Goal: Contribute content: Contribute content

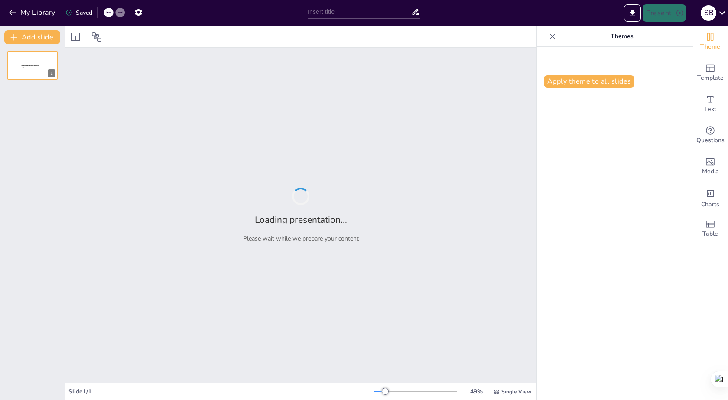
type input "Dual Nationality in [DEMOGRAPHIC_DATA]: Legal Framework and Constitutional Foun…"
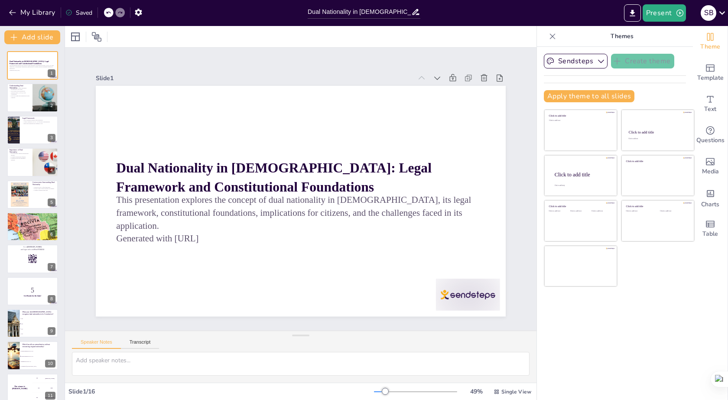
checkbox input "true"
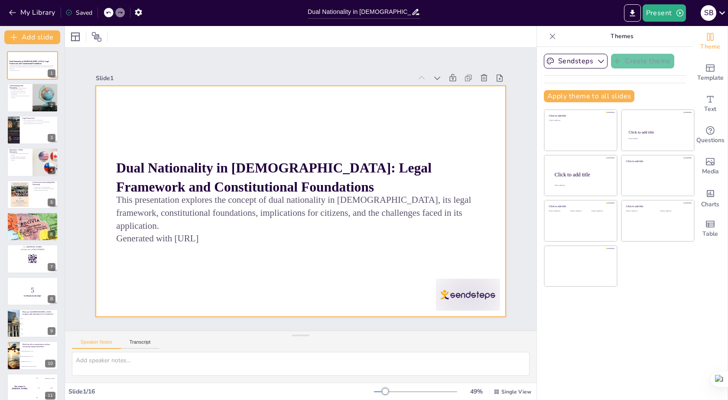
checkbox input "true"
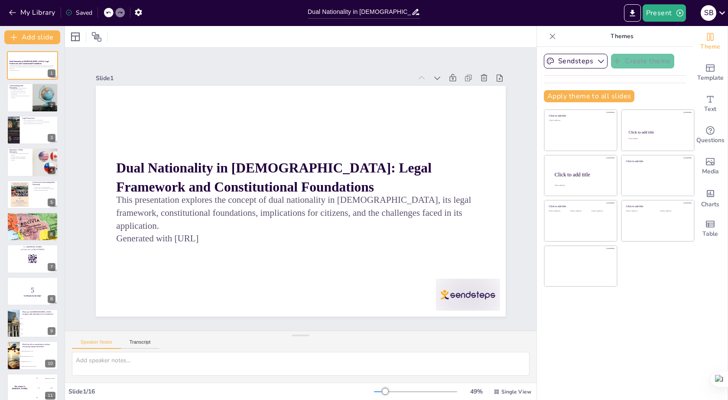
checkbox input "true"
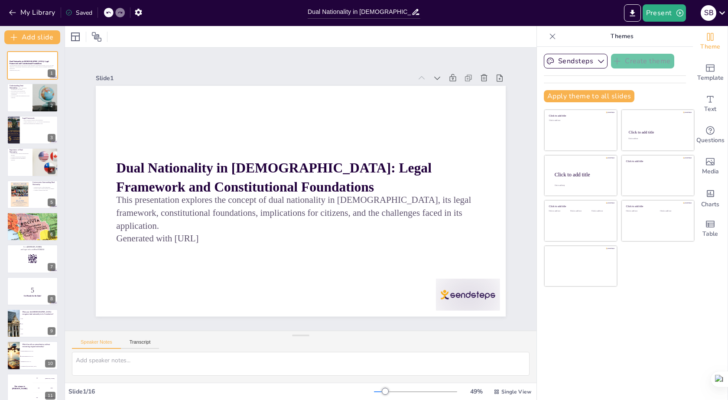
checkbox input "true"
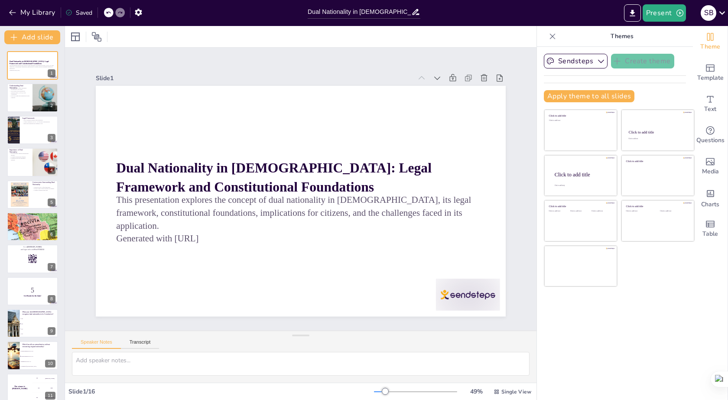
checkbox input "true"
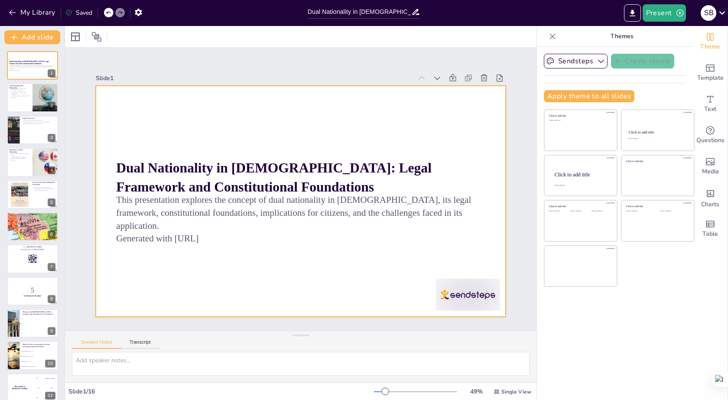
checkbox input "true"
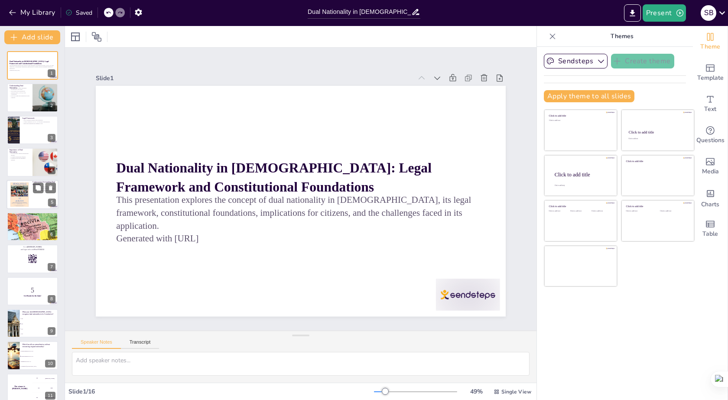
checkbox input "true"
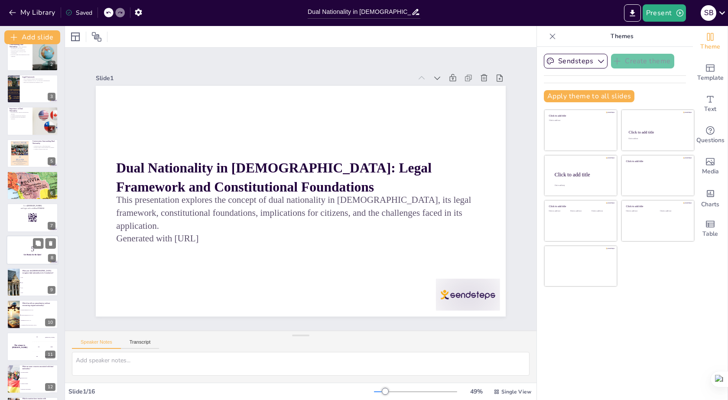
scroll to position [87, 0]
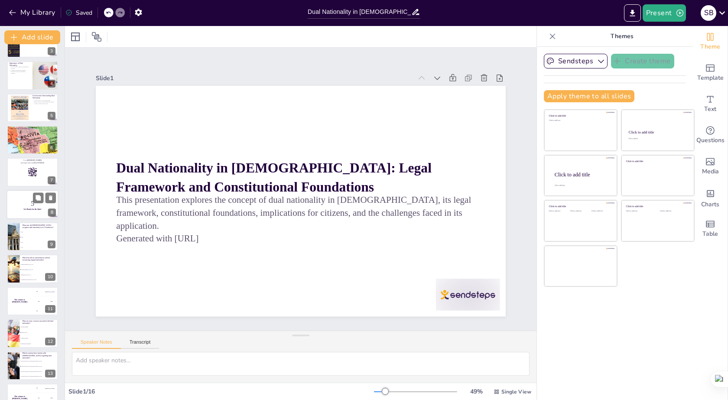
checkbox input "true"
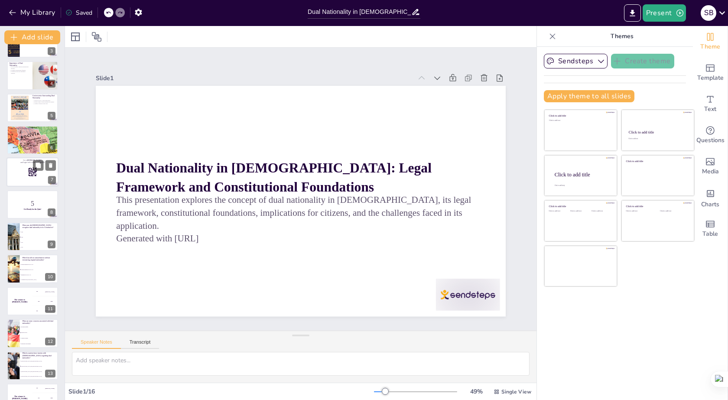
checkbox input "true"
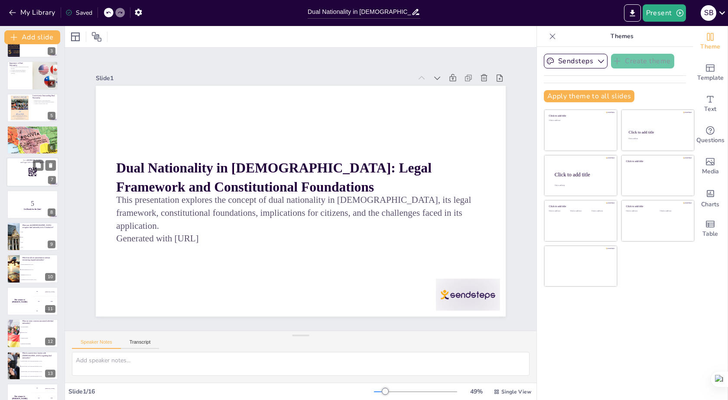
checkbox input "true"
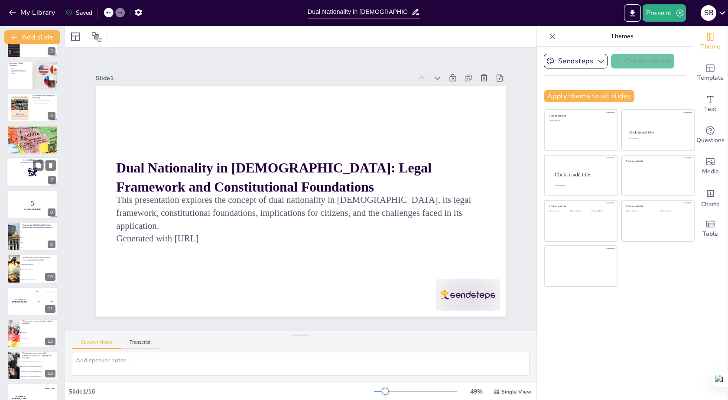
scroll to position [0, 0]
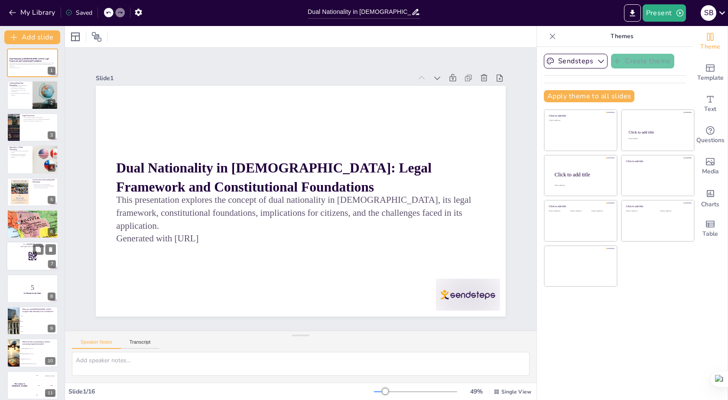
checkbox input "true"
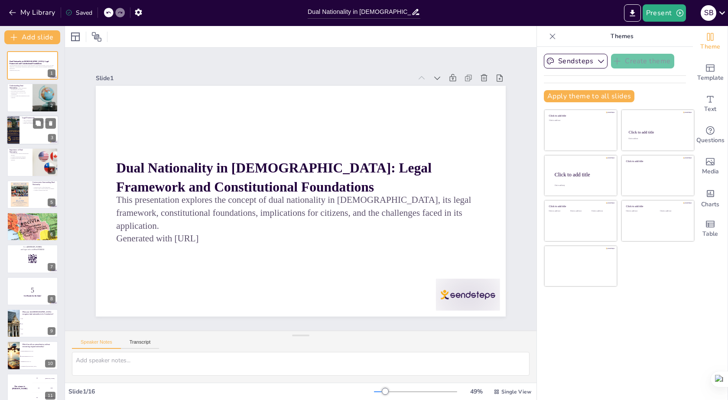
checkbox input "true"
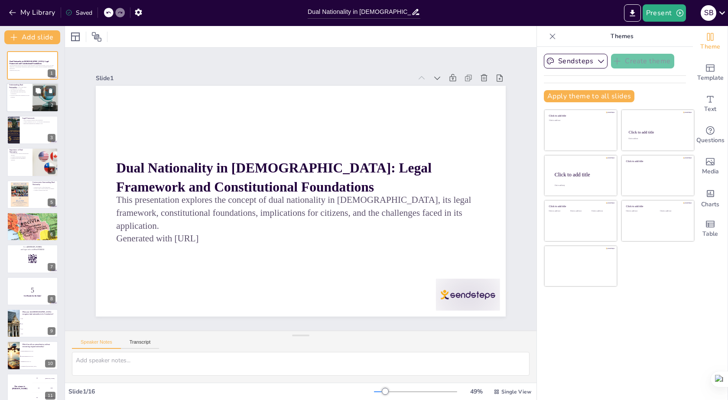
checkbox input "true"
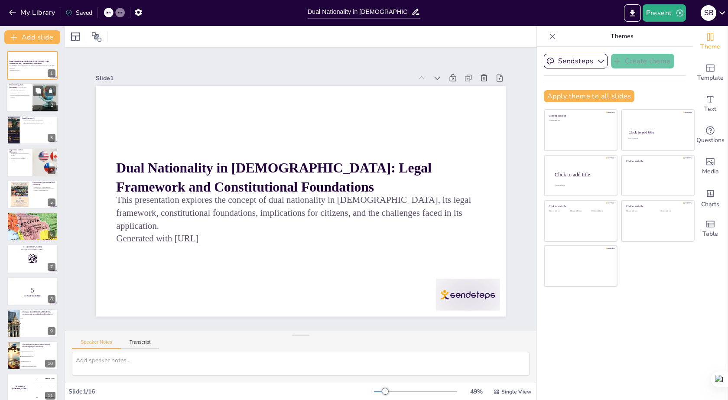
checkbox input "true"
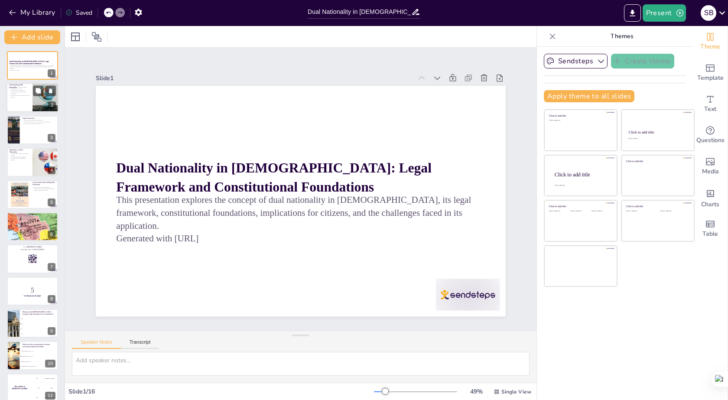
checkbox input "true"
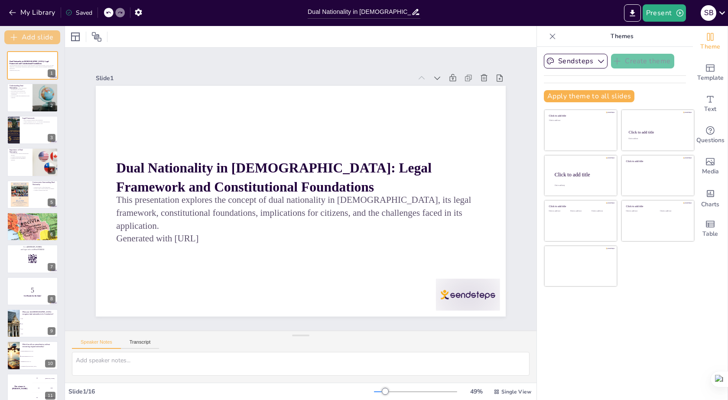
checkbox input "true"
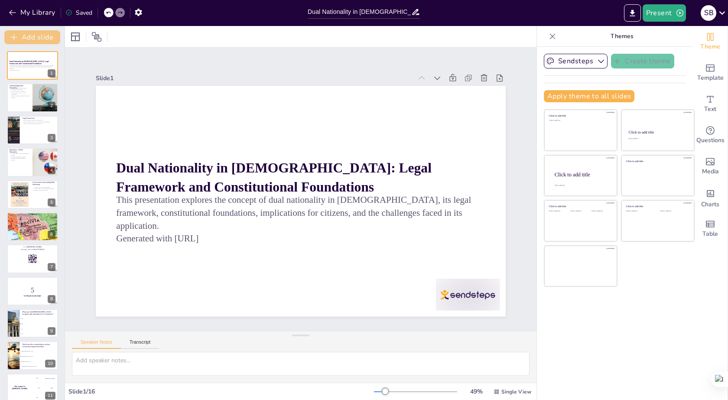
checkbox input "true"
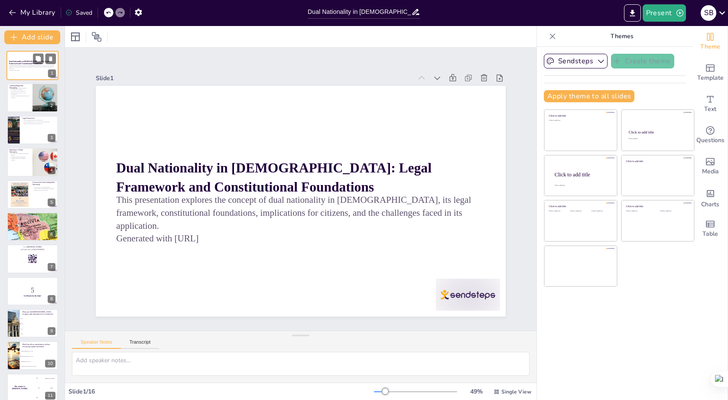
checkbox input "true"
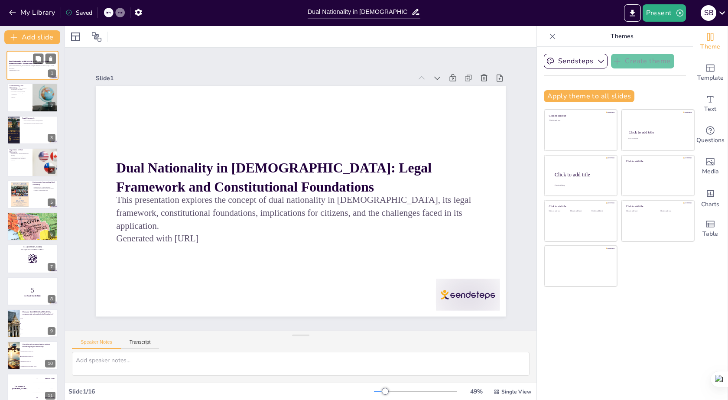
checkbox input "true"
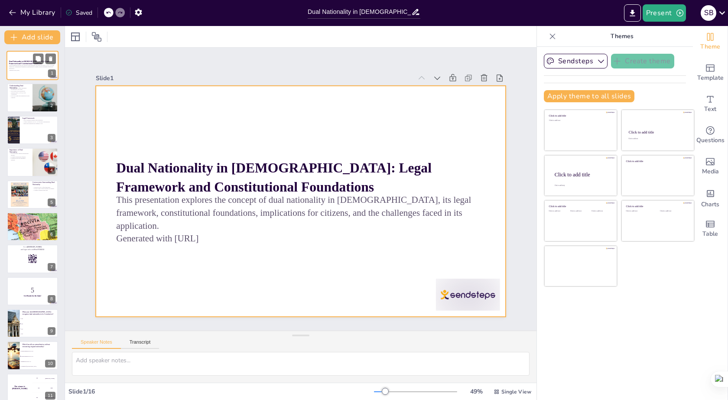
click at [34, 77] on div at bounding box center [33, 65] width 52 height 29
checkbox input "true"
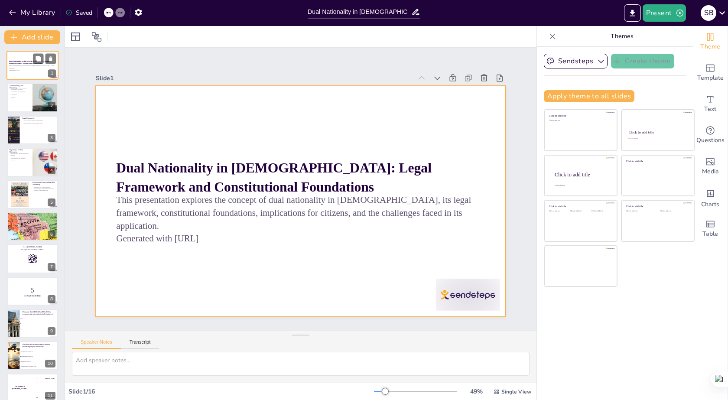
checkbox input "true"
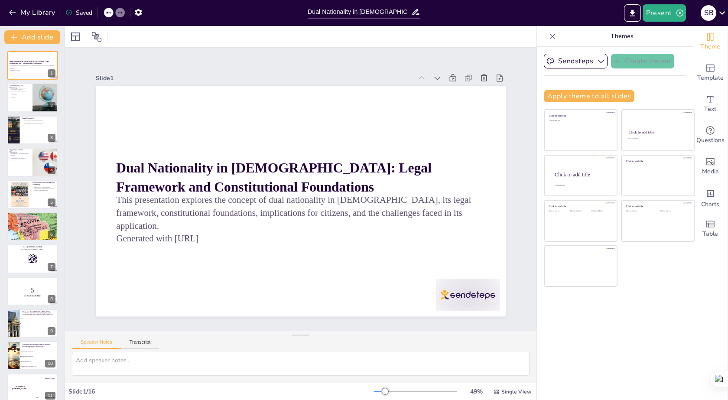
checkbox input "true"
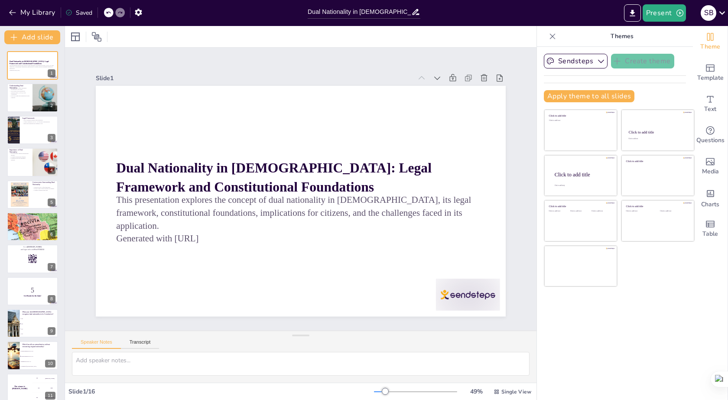
checkbox input "true"
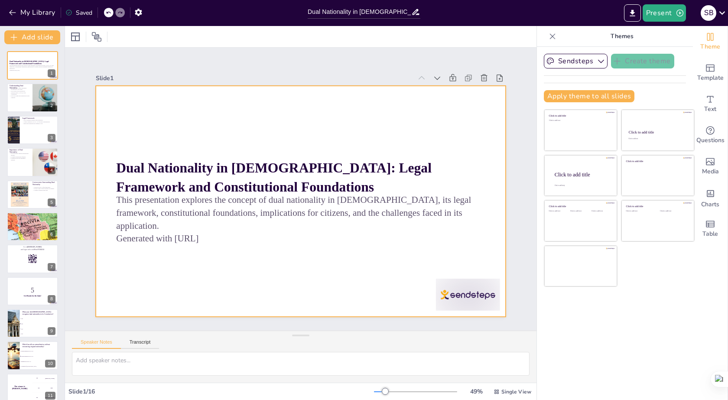
checkbox input "true"
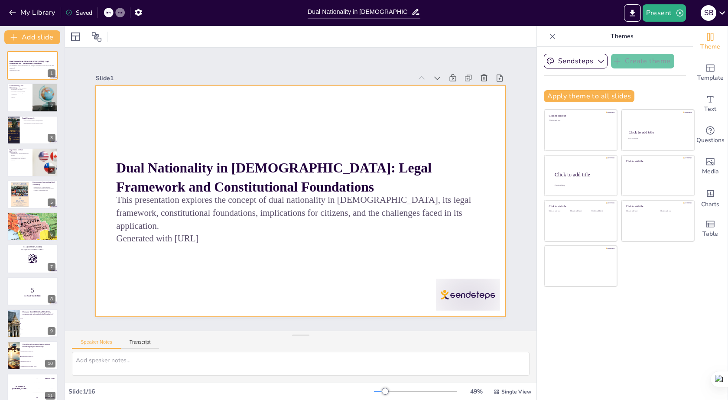
checkbox input "true"
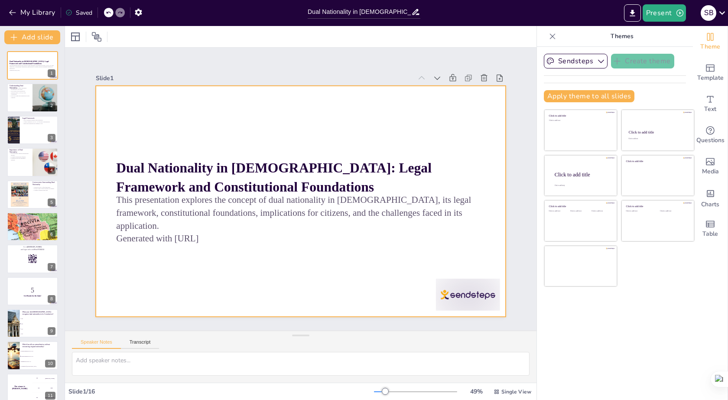
checkbox input "true"
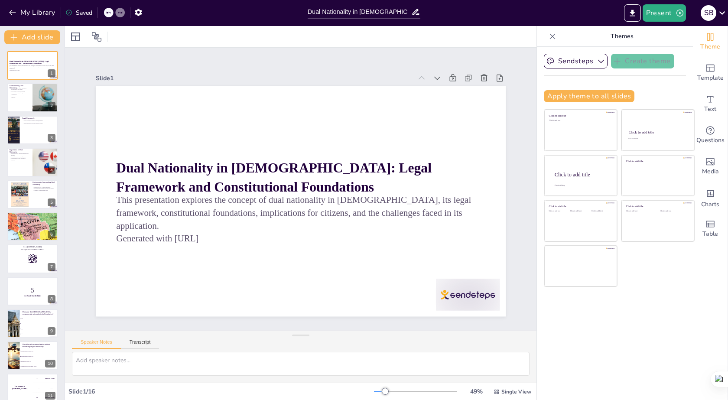
checkbox input "true"
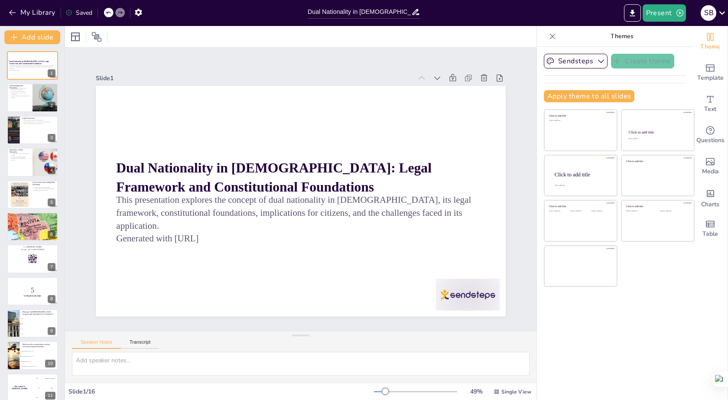
checkbox input "true"
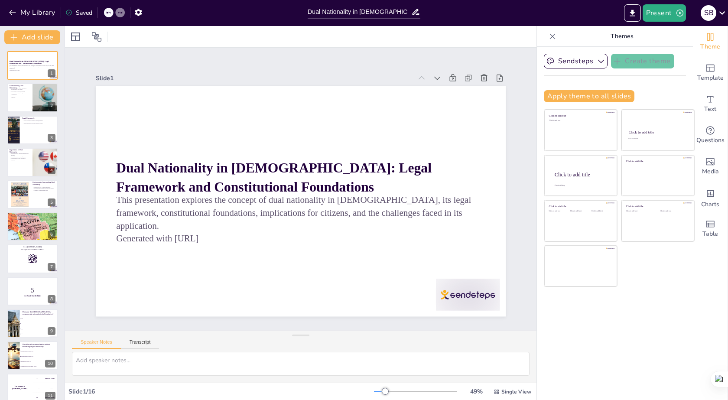
checkbox input "true"
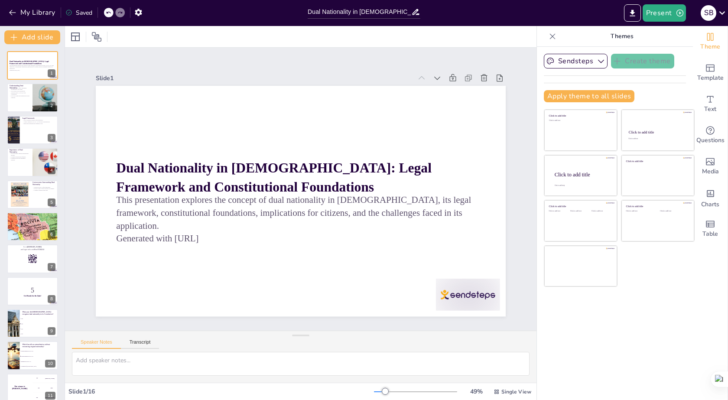
checkbox input "true"
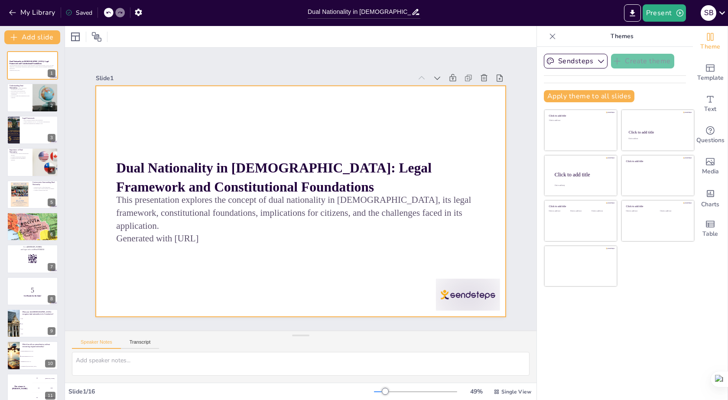
checkbox input "true"
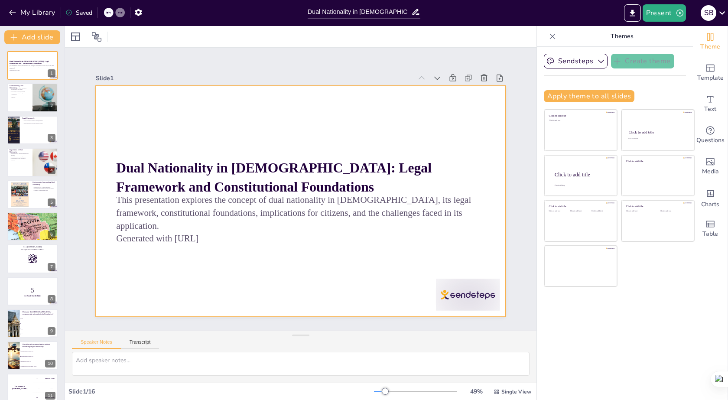
checkbox input "true"
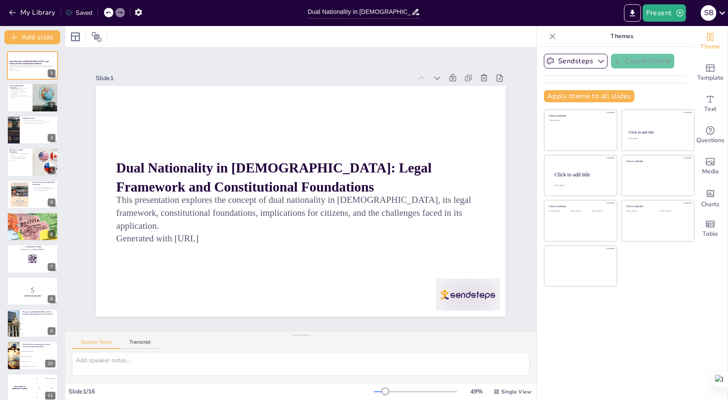
checkbox input "true"
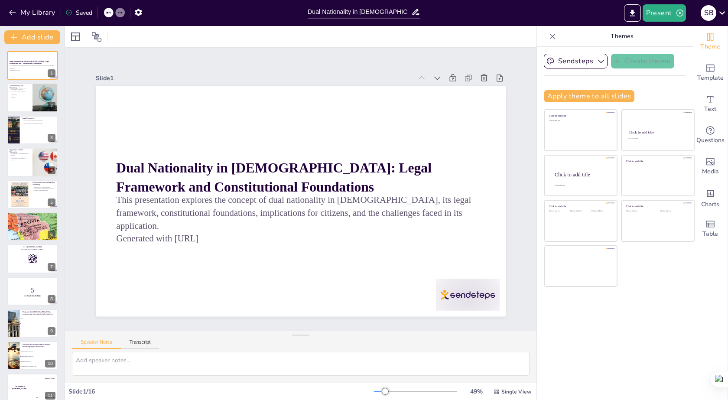
checkbox input "true"
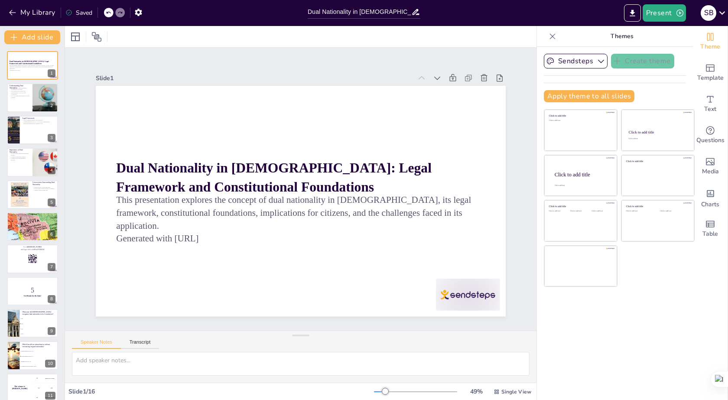
checkbox input "true"
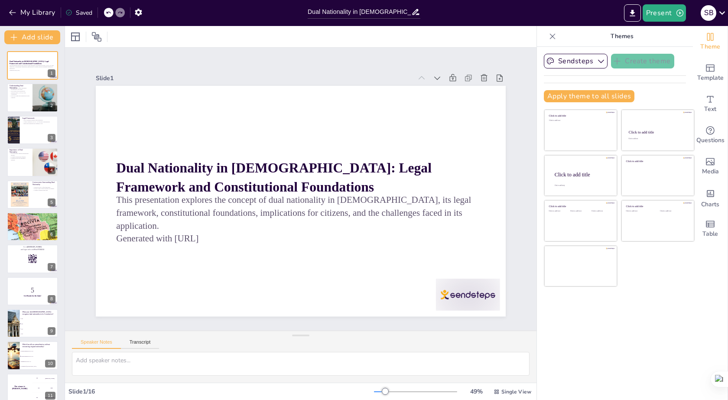
checkbox input "true"
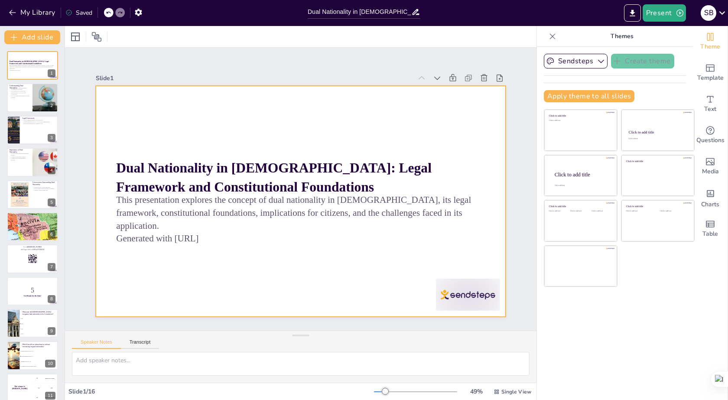
checkbox input "true"
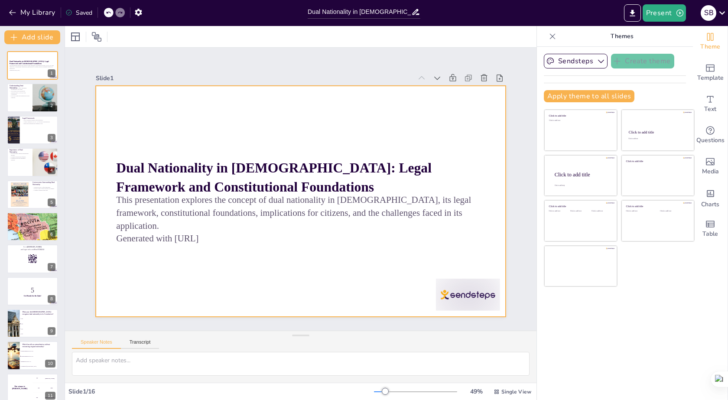
checkbox input "true"
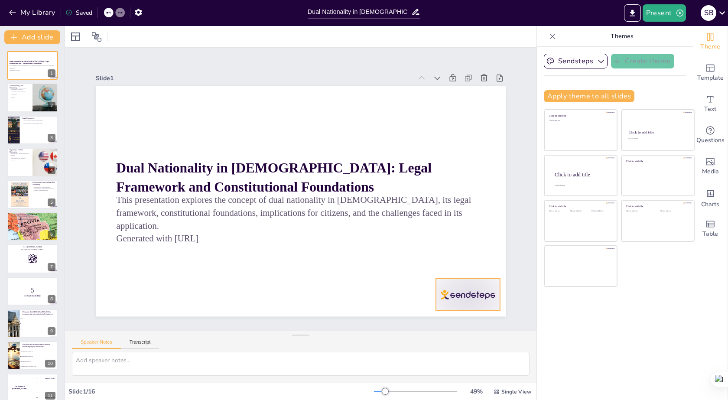
checkbox input "true"
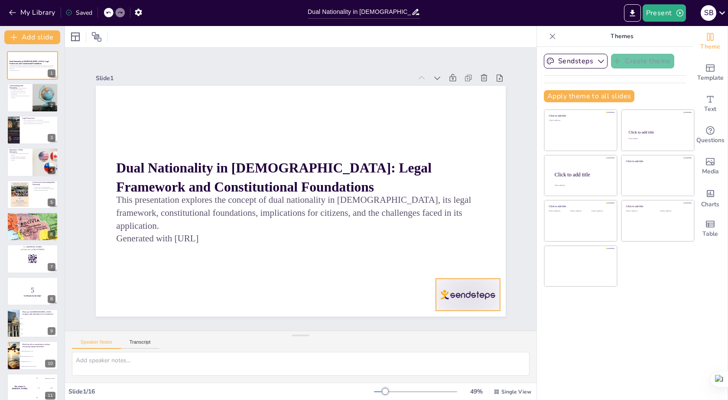
checkbox input "true"
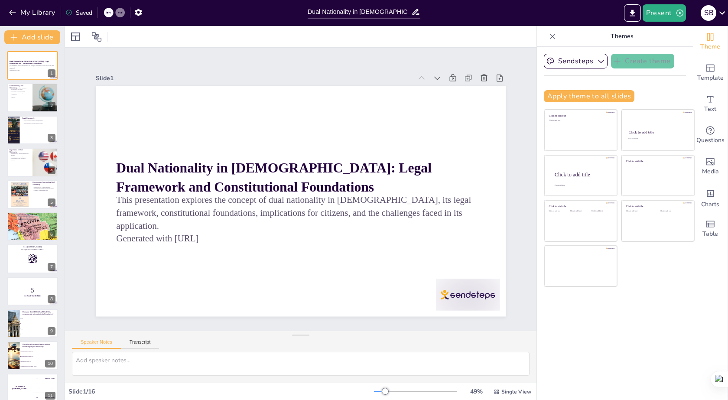
checkbox input "true"
click at [23, 90] on p "The concept was established in [GEOGRAPHIC_DATA]'s 2009 Constitution." at bounding box center [19, 92] width 21 height 5
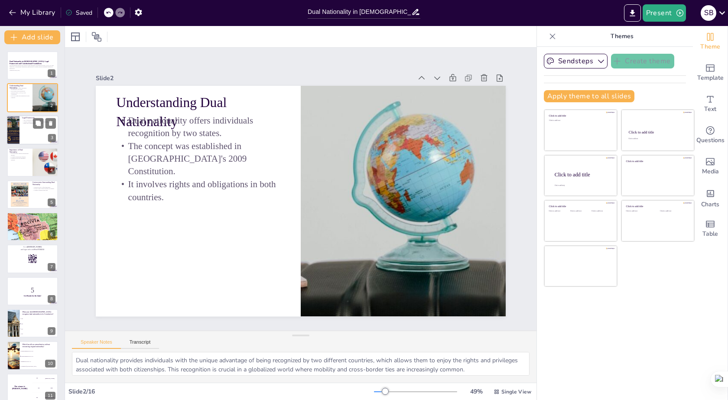
click at [25, 132] on div at bounding box center [33, 129] width 52 height 29
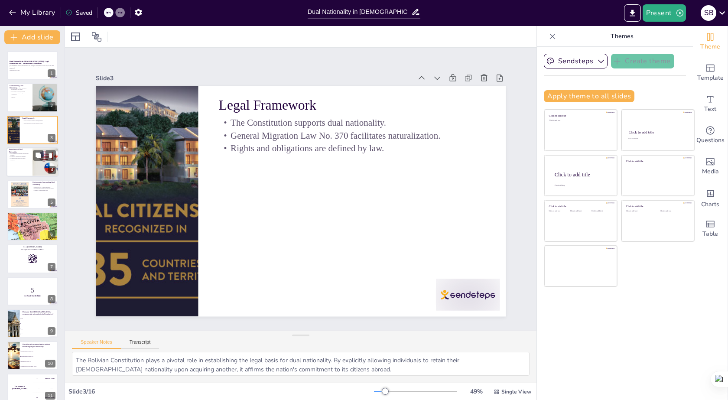
click at [26, 160] on p "It enhances Bolivia's diplomatic relations." at bounding box center [19, 159] width 21 height 3
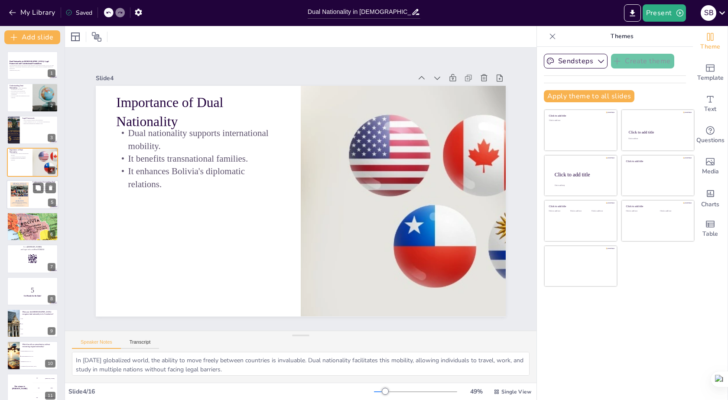
click at [30, 198] on div at bounding box center [33, 194] width 52 height 29
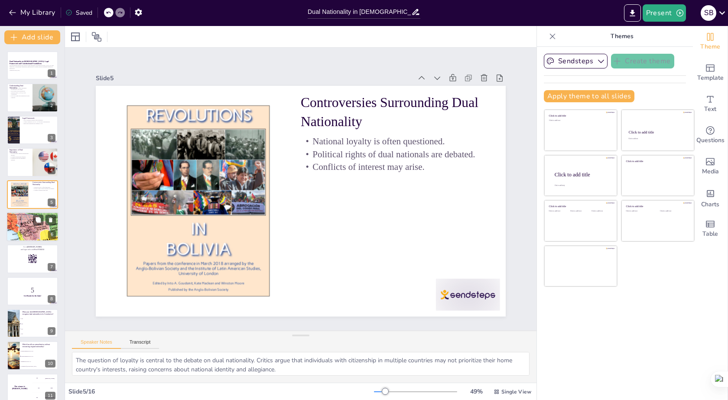
click at [22, 215] on p "Nationality for companies is based on incorporation." at bounding box center [32, 216] width 47 height 2
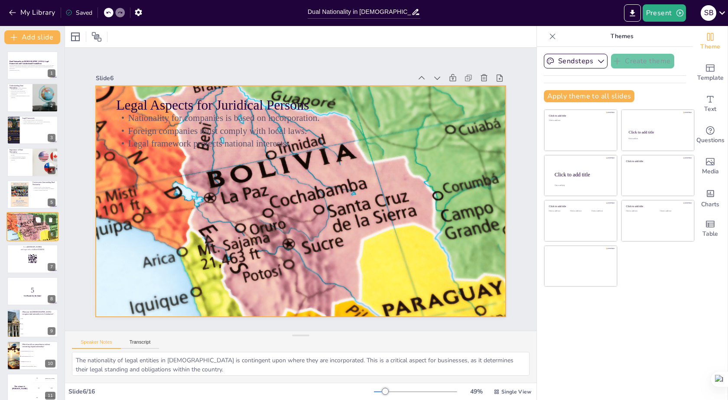
scroll to position [5, 0]
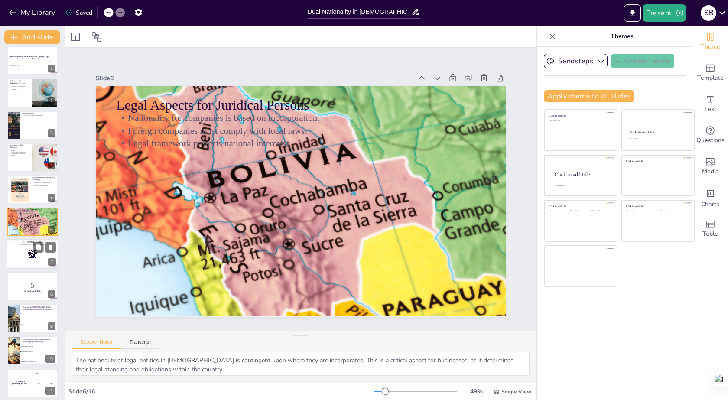
click at [35, 257] on rect at bounding box center [35, 257] width 0 height 1
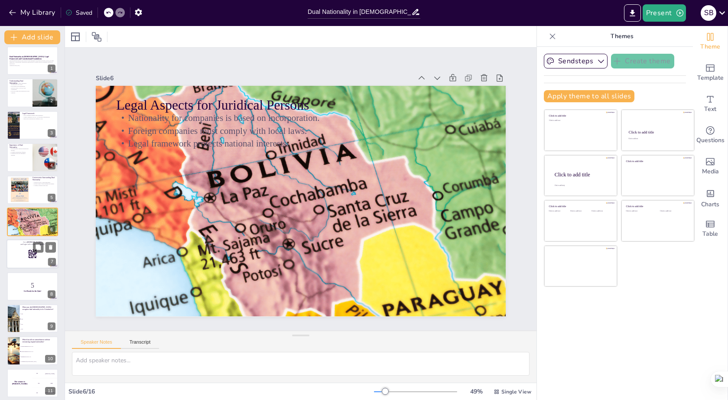
scroll to position [37, 0]
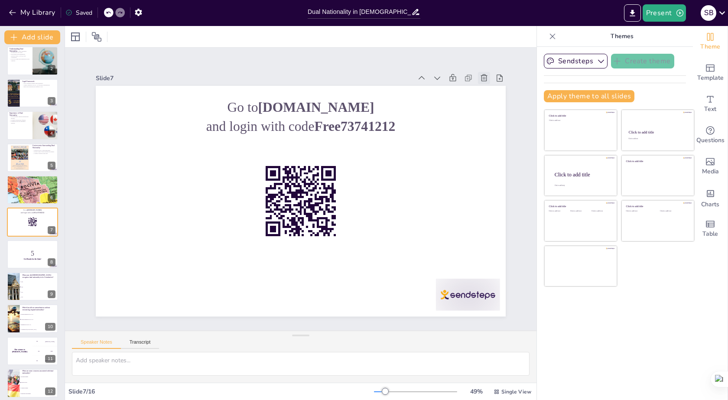
click at [481, 75] on icon at bounding box center [484, 78] width 7 height 7
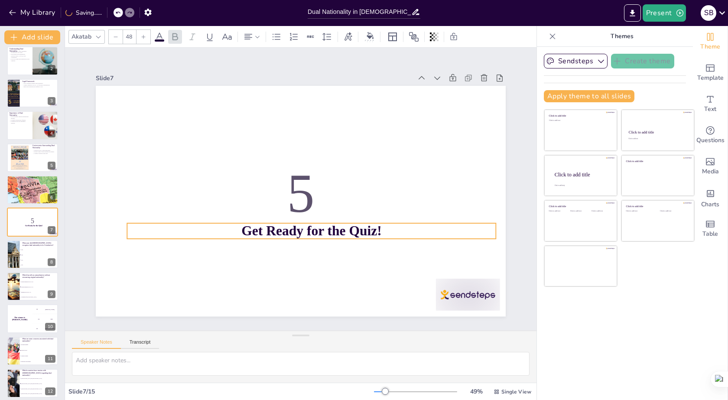
drag, startPoint x: 224, startPoint y: 234, endPoint x: 235, endPoint y: 226, distance: 13.4
click at [237, 226] on strong "Get Ready for the Quiz!" at bounding box center [307, 232] width 141 height 30
click at [358, 225] on strong "Get Ready for the Quiz!" at bounding box center [311, 231] width 140 height 15
click at [327, 201] on icon at bounding box center [332, 206] width 10 height 10
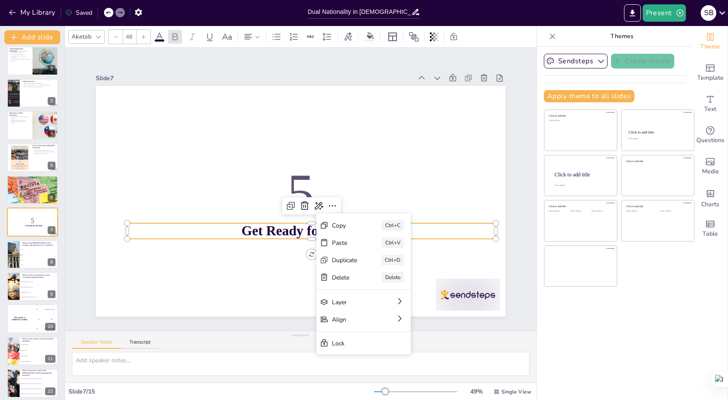
click at [419, 230] on p "Get Ready for the Quiz!" at bounding box center [302, 232] width 365 height 95
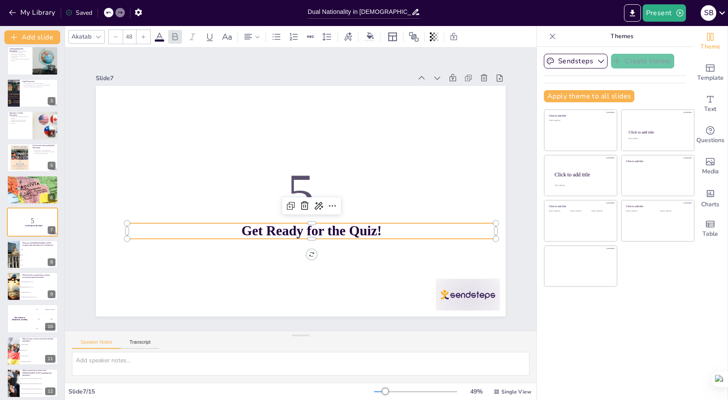
click at [381, 230] on p "Get Ready for the Quiz!" at bounding box center [311, 230] width 369 height 19
click at [381, 230] on p "Get Ready for the Quiz!" at bounding box center [307, 232] width 369 height 58
click at [381, 230] on p "Get Ready for the Quiz!" at bounding box center [311, 230] width 369 height 19
click at [37, 250] on icon at bounding box center [38, 247] width 5 height 5
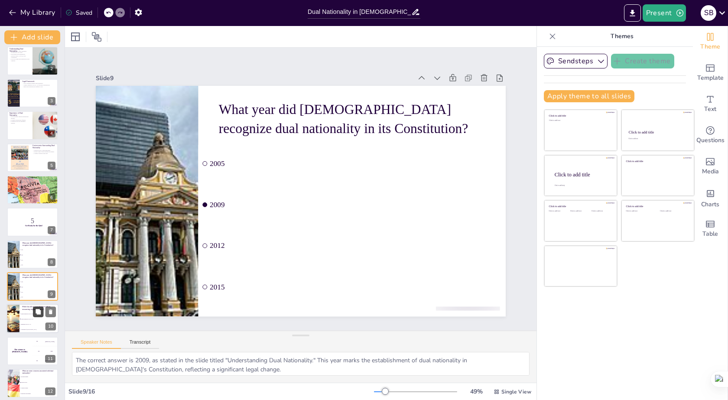
scroll to position [101, 0]
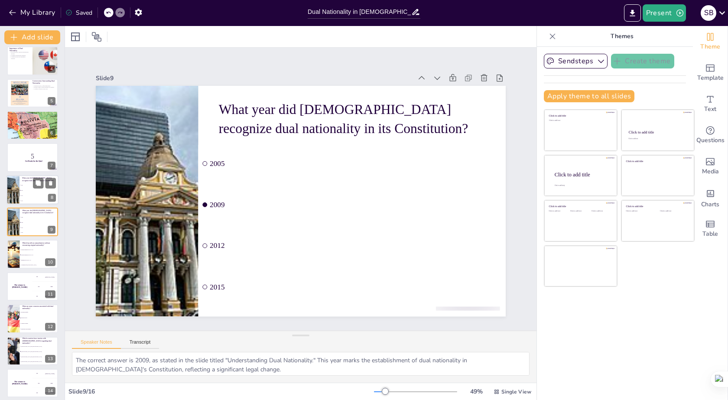
click at [26, 192] on li "2009" at bounding box center [39, 190] width 39 height 5
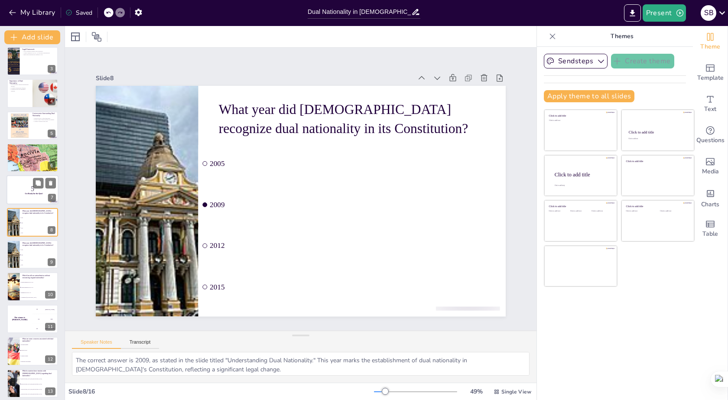
click at [34, 193] on strong "Get Ready for the Quiz!" at bounding box center [34, 194] width 18 height 2
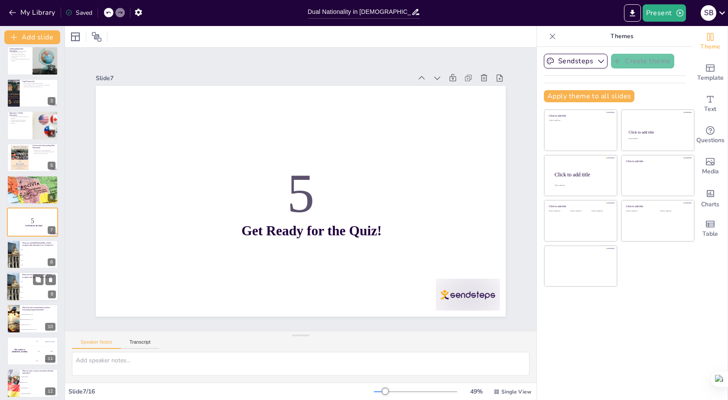
scroll to position [80, 0]
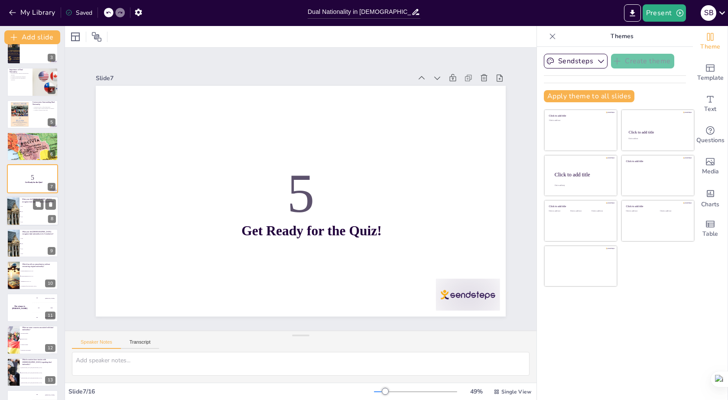
click at [43, 209] on div at bounding box center [44, 204] width 23 height 10
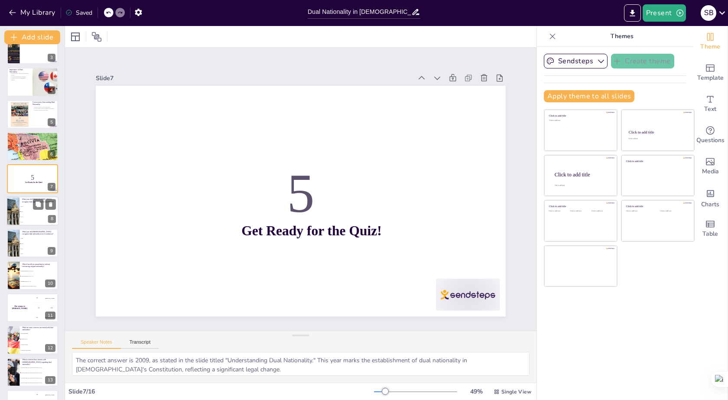
scroll to position [69, 0]
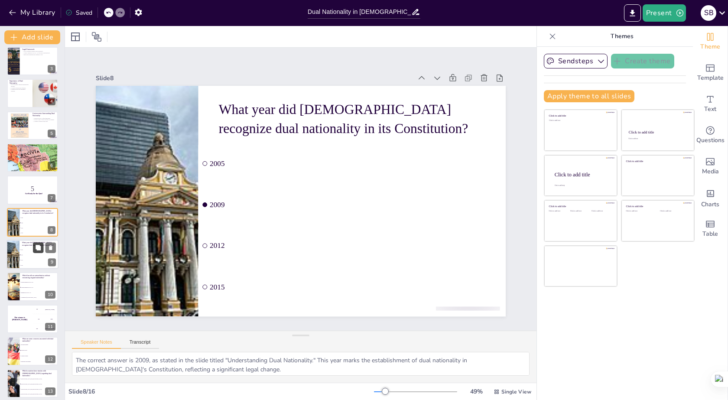
click at [39, 250] on icon at bounding box center [38, 247] width 5 height 5
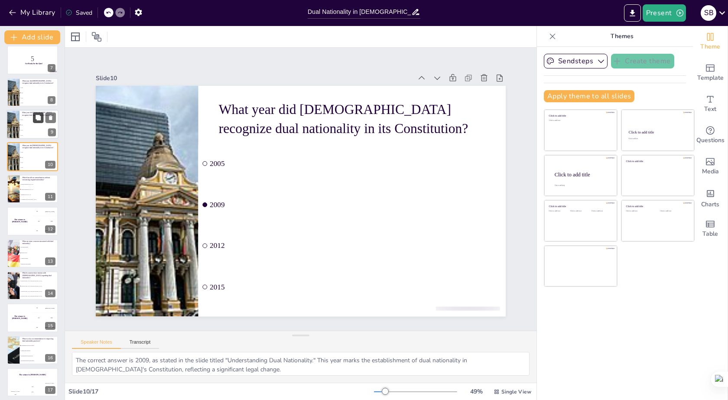
scroll to position [202, 0]
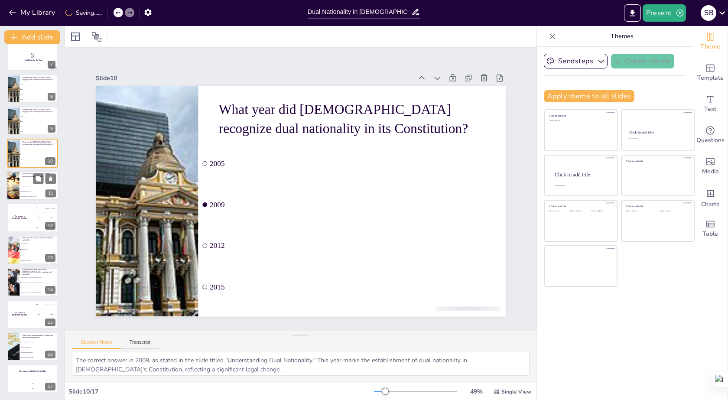
click at [23, 190] on li "Immigration Law No. 123" at bounding box center [39, 191] width 39 height 5
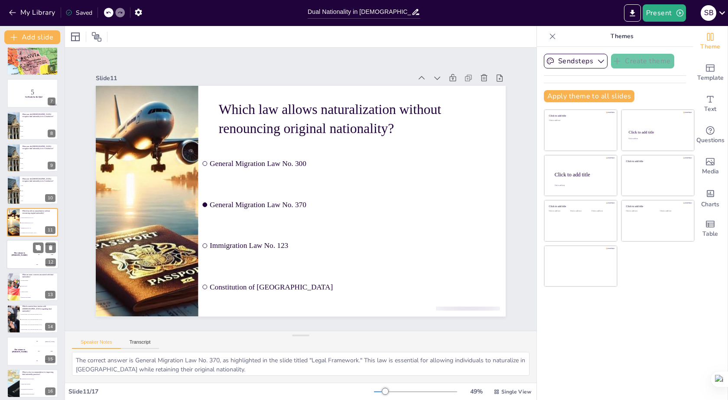
click at [29, 257] on div "The winner is Niels 🏆" at bounding box center [20, 254] width 26 height 29
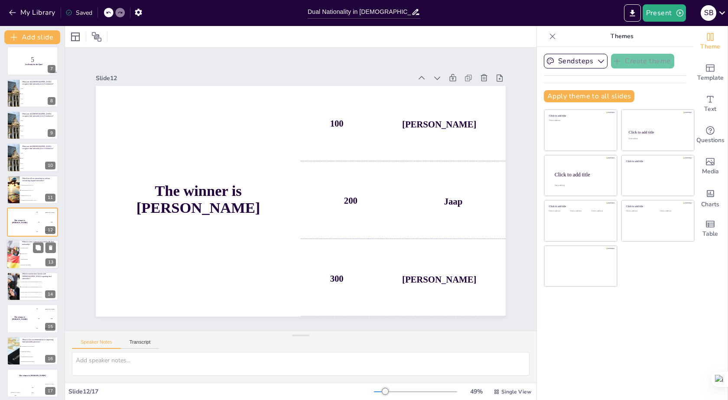
scroll to position [202, 0]
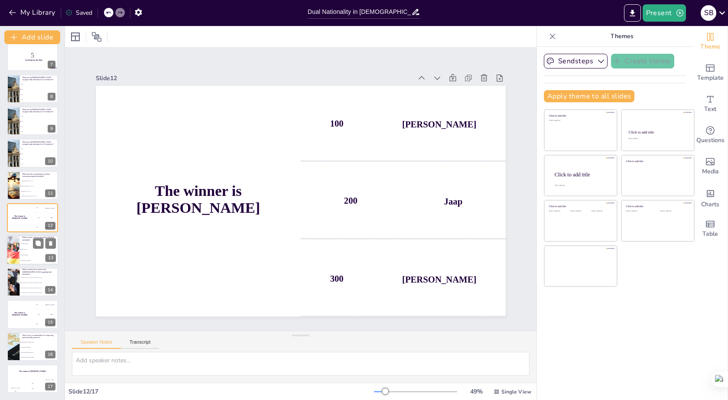
click at [39, 250] on li "National loyalty" at bounding box center [39, 250] width 39 height 6
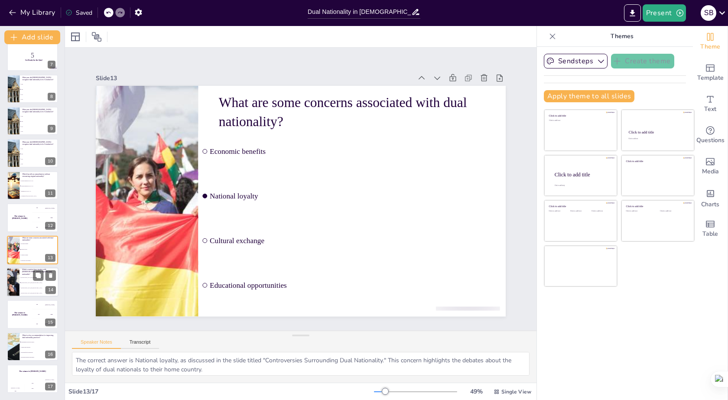
click at [38, 290] on li "[GEOGRAPHIC_DATA] and [GEOGRAPHIC_DATA]" at bounding box center [39, 287] width 39 height 5
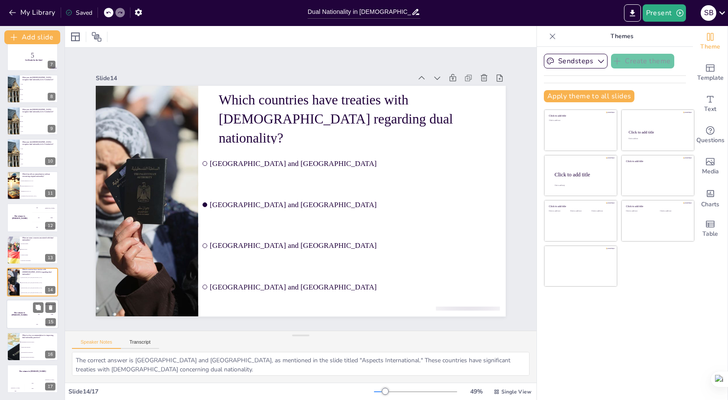
click at [33, 316] on div "200 Jaap" at bounding box center [46, 314] width 26 height 10
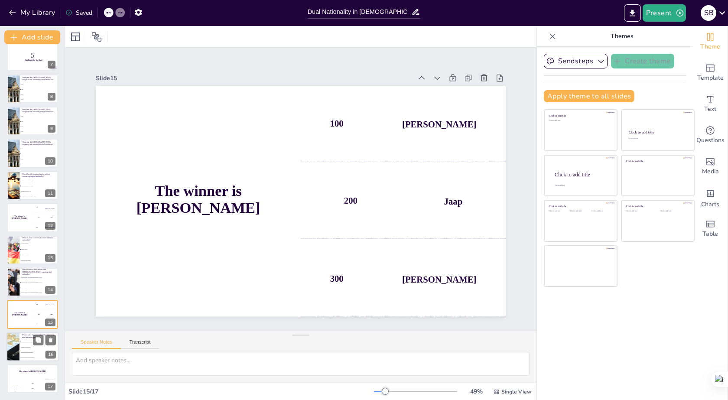
click at [27, 353] on span "Increasing fees for applications" at bounding box center [39, 352] width 37 height 1
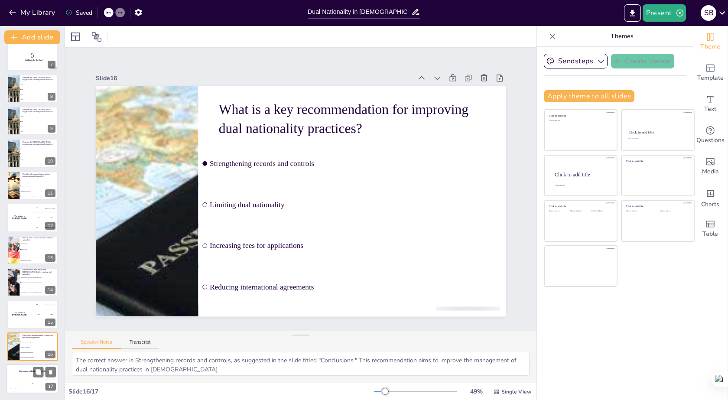
click at [29, 374] on div "The winner is Niels 🏆" at bounding box center [33, 371] width 52 height 15
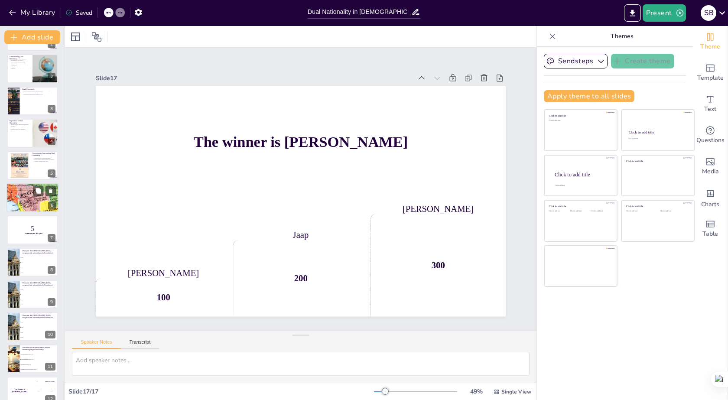
scroll to position [0, 0]
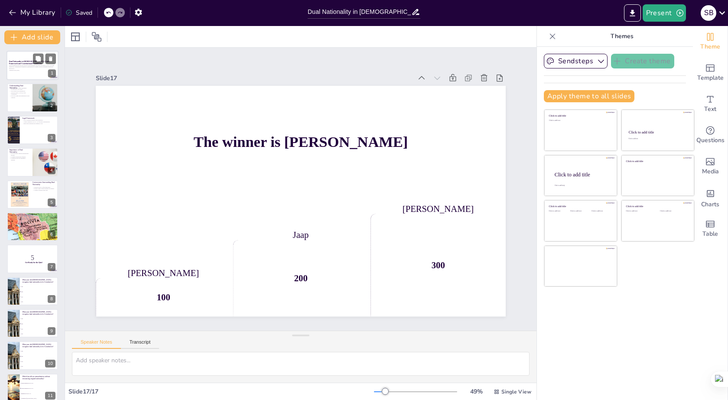
click at [32, 62] on strong "Dual Nationality in [DEMOGRAPHIC_DATA]: Legal Framework and Constitutional Foun…" at bounding box center [29, 62] width 40 height 4
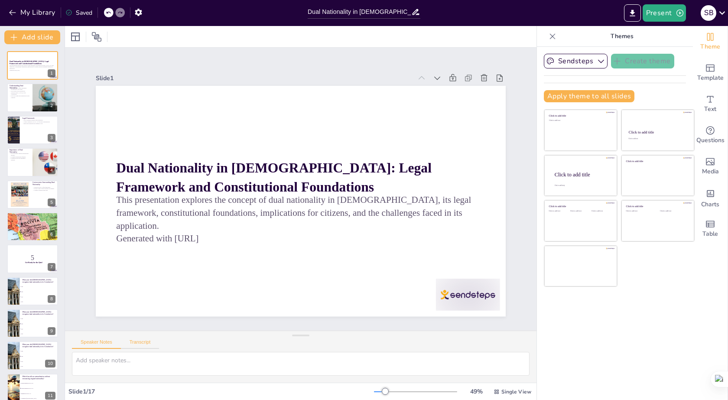
click at [148, 342] on button "Transcript" at bounding box center [140, 344] width 39 height 10
click at [492, 343] on button "Google US English (en-US)" at bounding box center [465, 343] width 87 height 14
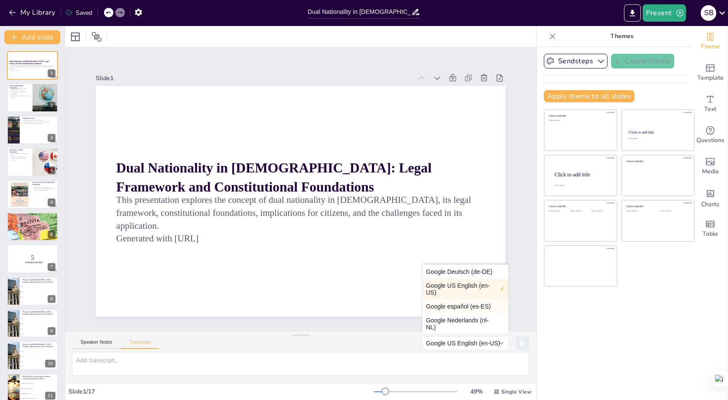
click at [475, 306] on button "Google español (es-ES)" at bounding box center [466, 307] width 86 height 14
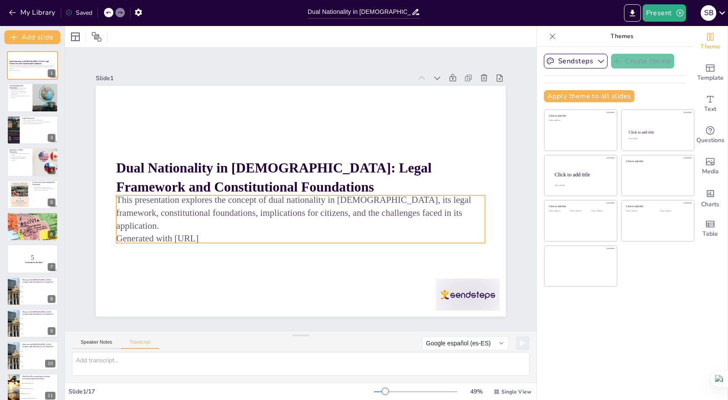
click at [142, 209] on p "This presentation explores the concept of dual nationality in [DEMOGRAPHIC_DATA…" at bounding box center [300, 213] width 369 height 38
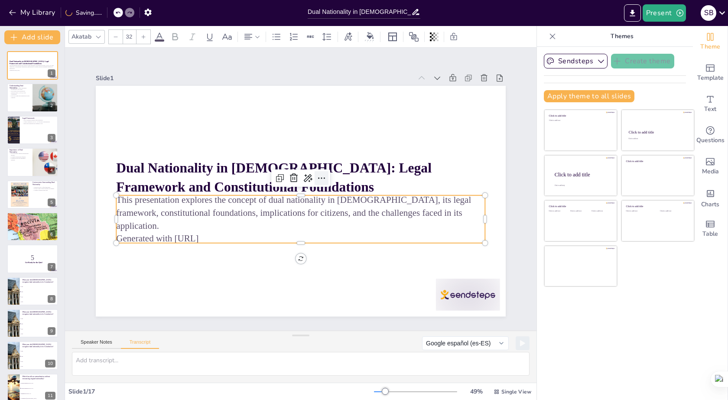
click at [318, 178] on icon at bounding box center [321, 178] width 7 height 1
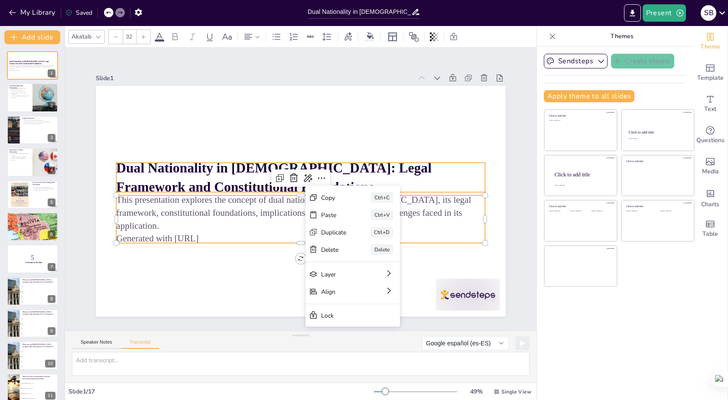
click at [440, 158] on p "Dual Nationality in [DEMOGRAPHIC_DATA]: Legal Framework and Constitutional Foun…" at bounding box center [300, 177] width 369 height 38
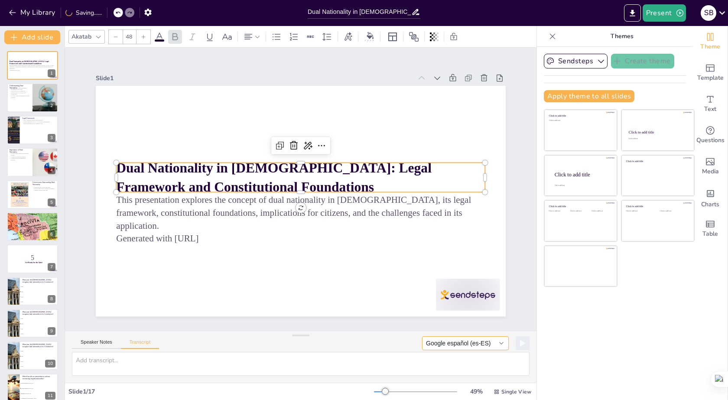
click at [492, 341] on button "Google español (es-ES)" at bounding box center [465, 343] width 87 height 14
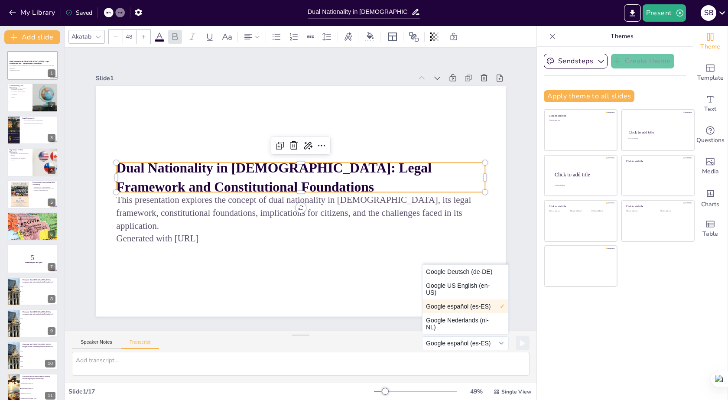
click at [474, 280] on button "Google US English (en-US)" at bounding box center [466, 289] width 86 height 21
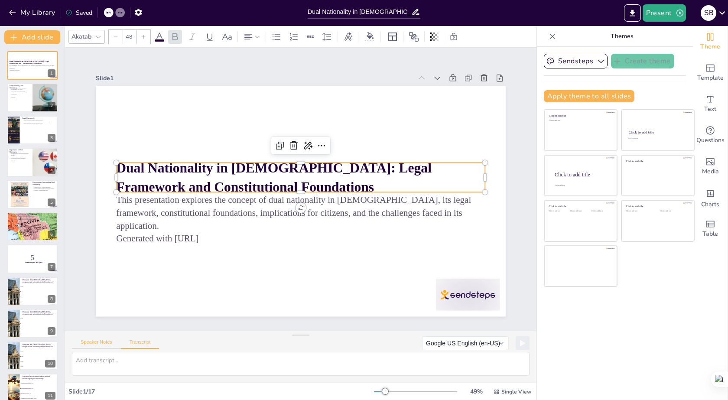
click at [88, 342] on button "Speaker Notes" at bounding box center [96, 344] width 49 height 10
click at [26, 95] on p "It involves rights and obligations in both countries." at bounding box center [19, 96] width 21 height 3
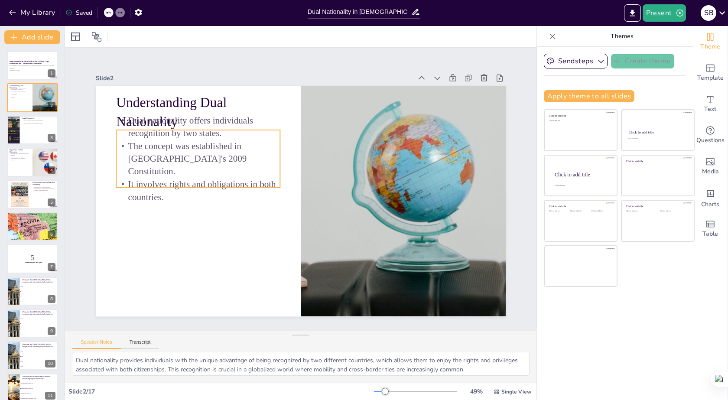
click at [218, 158] on p "The concept was established in [GEOGRAPHIC_DATA]'s 2009 Constitution." at bounding box center [198, 159] width 164 height 38
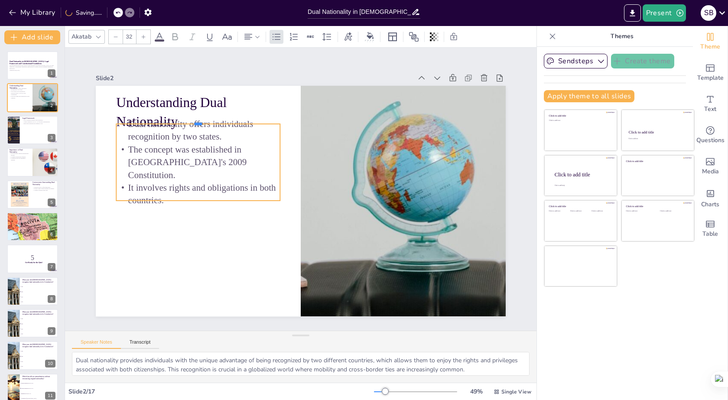
drag, startPoint x: 195, startPoint y: 126, endPoint x: 196, endPoint y: 120, distance: 6.1
click at [196, 120] on div at bounding box center [206, 110] width 164 height 24
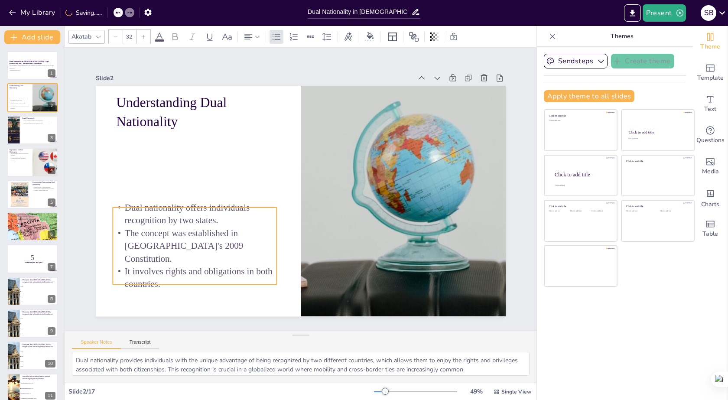
drag, startPoint x: 194, startPoint y: 143, endPoint x: 190, endPoint y: 227, distance: 83.7
click at [190, 227] on p "Dual nationality offers individuals recognition by two states." at bounding box center [195, 215] width 164 height 26
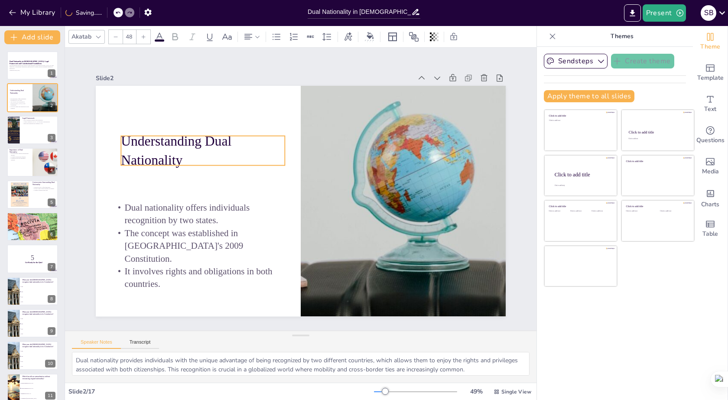
drag, startPoint x: 182, startPoint y: 95, endPoint x: 200, endPoint y: 88, distance: 19.6
click at [187, 133] on p "Understanding Dual Nationality" at bounding box center [207, 140] width 167 height 55
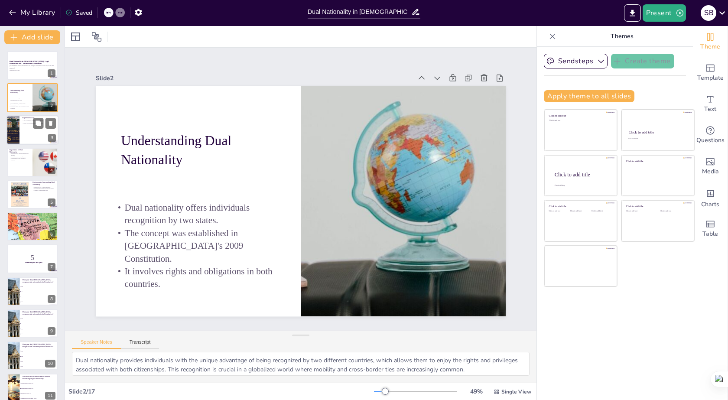
click at [26, 127] on div at bounding box center [33, 129] width 52 height 29
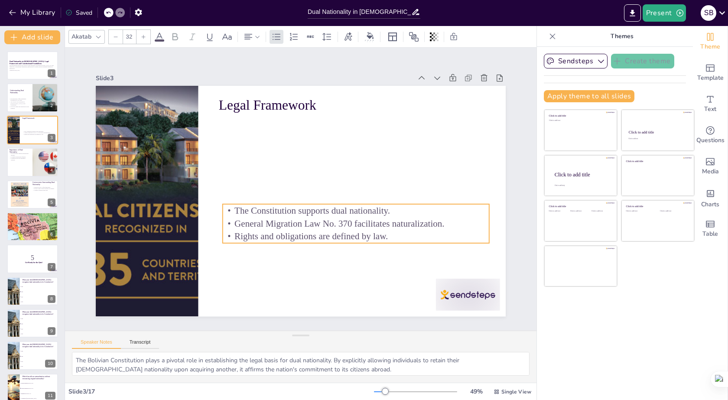
drag, startPoint x: 304, startPoint y: 142, endPoint x: 308, endPoint y: 230, distance: 88.1
click at [308, 230] on p "Rights and obligations are defined by law." at bounding box center [356, 236] width 267 height 13
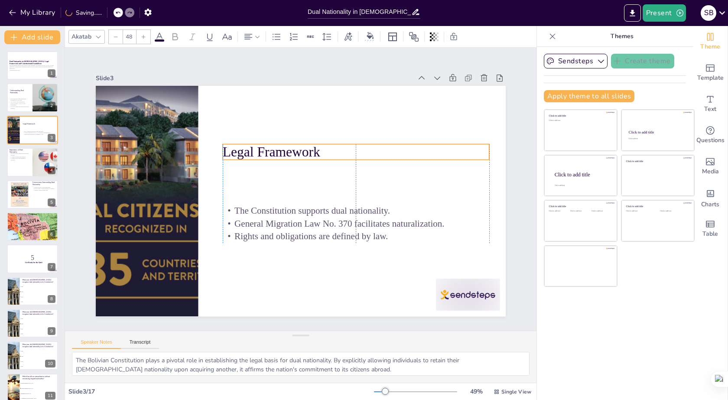
drag, startPoint x: 285, startPoint y: 99, endPoint x: 290, endPoint y: 146, distance: 47.0
click at [290, 146] on p "Legal Framework" at bounding box center [356, 152] width 267 height 19
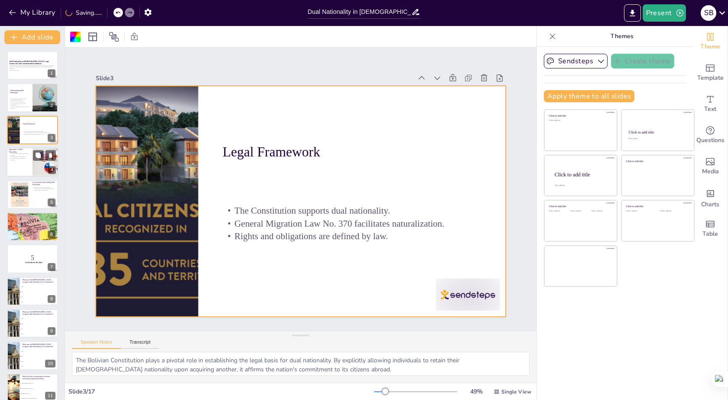
click at [25, 165] on div at bounding box center [33, 161] width 52 height 29
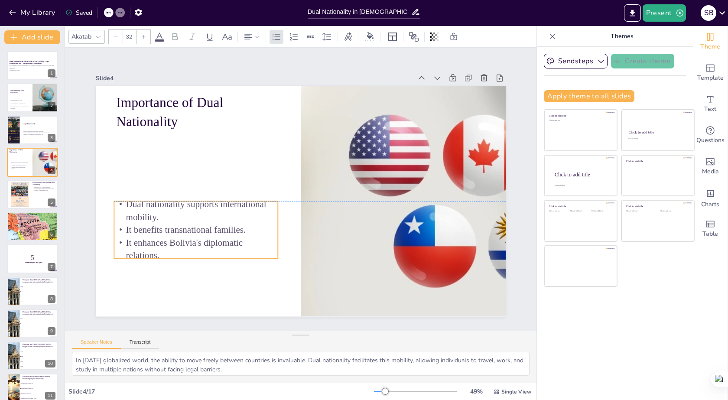
drag, startPoint x: 171, startPoint y: 146, endPoint x: 169, endPoint y: 109, distance: 36.4
click at [169, 218] on p "Dual nationality supports international mobility." at bounding box center [196, 211] width 164 height 26
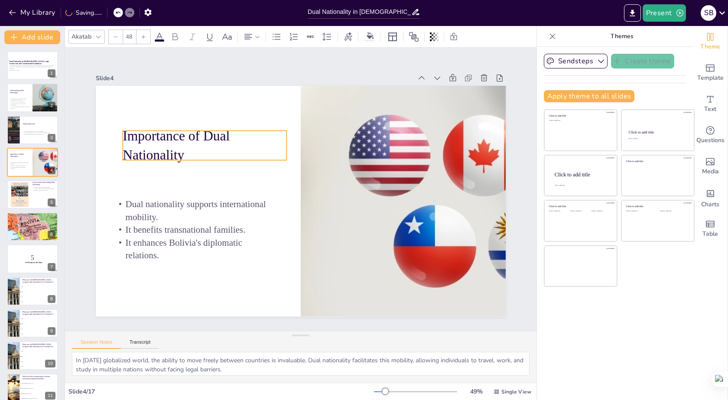
drag, startPoint x: 169, startPoint y: 105, endPoint x: 175, endPoint y: 139, distance: 34.0
click at [175, 139] on p "Importance of Dual Nationality" at bounding box center [205, 146] width 164 height 38
click at [196, 107] on div at bounding box center [198, 114] width 14 height 14
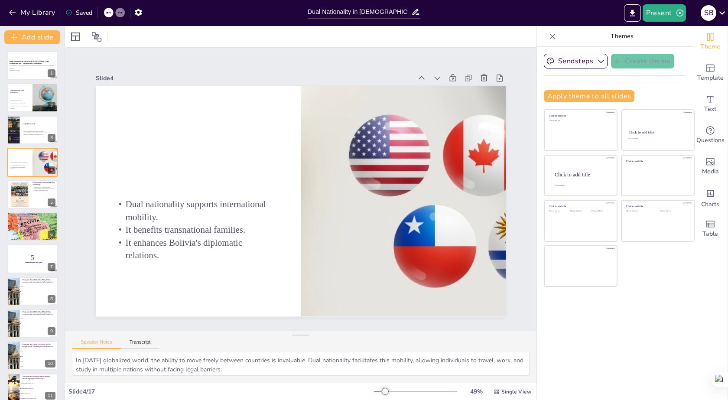
click at [117, 11] on div at bounding box center [120, 13] width 10 height 10
click at [108, 13] on icon at bounding box center [108, 13] width 4 height 2
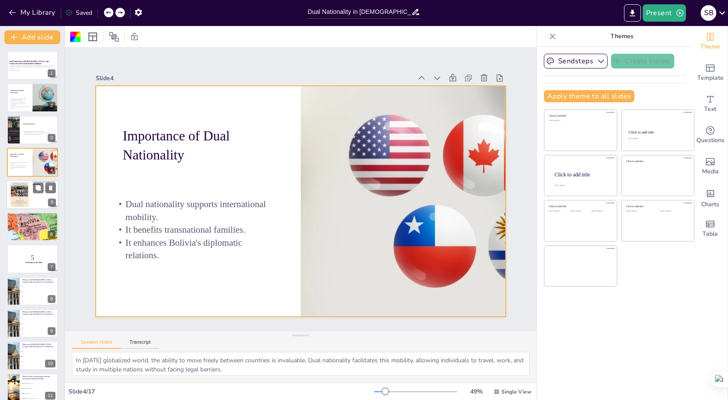
click at [24, 197] on div at bounding box center [19, 194] width 36 height 26
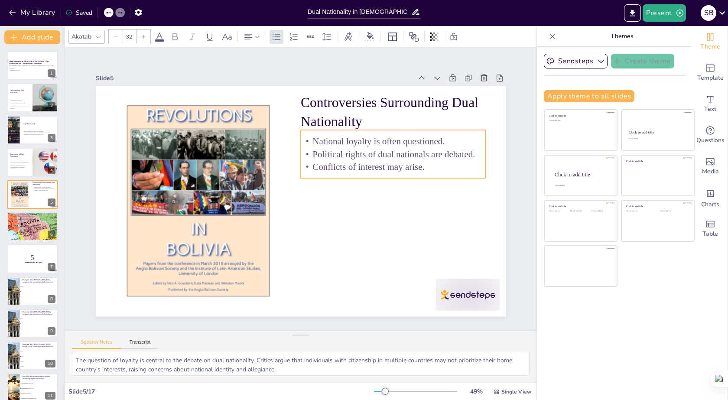
click at [334, 155] on p "Political rights of dual nationals are debated." at bounding box center [393, 154] width 185 height 13
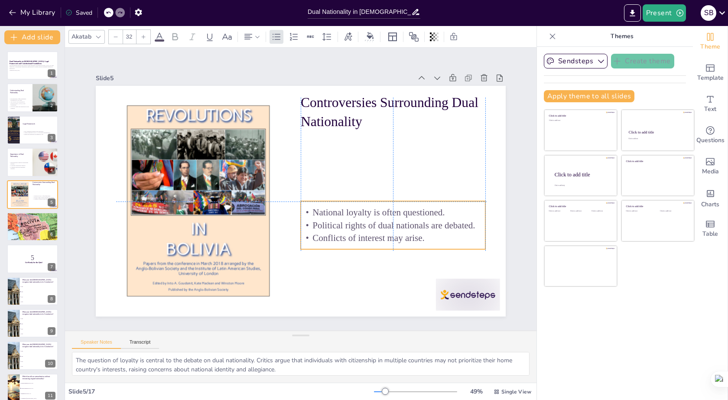
drag, startPoint x: 334, startPoint y: 155, endPoint x: 335, endPoint y: 231, distance: 75.4
click at [335, 231] on p "Political rights of dual nationals are debated." at bounding box center [393, 225] width 185 height 13
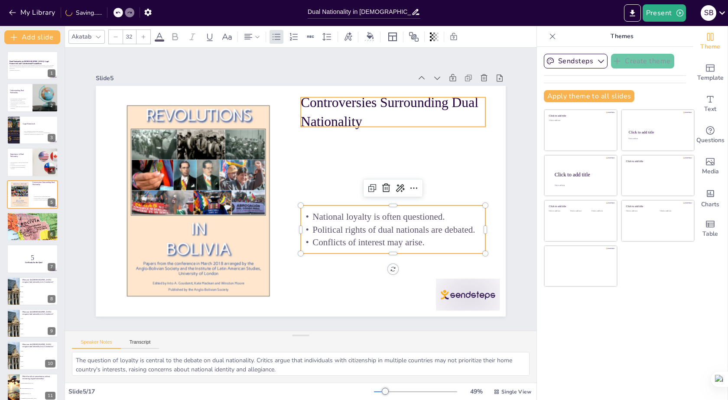
click at [344, 108] on p "Controversies Surrounding Dual Nationality" at bounding box center [393, 112] width 185 height 38
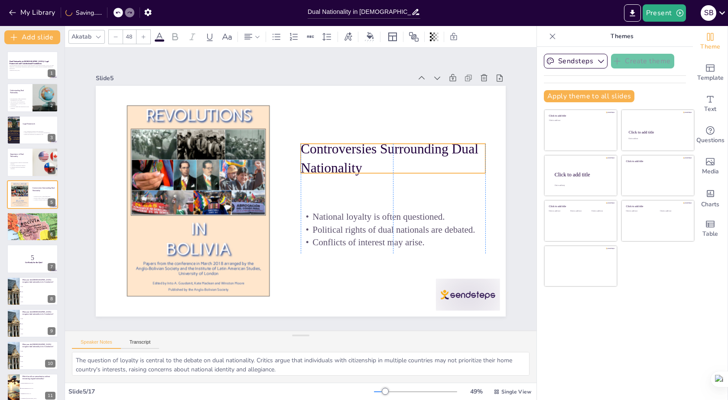
drag, startPoint x: 344, startPoint y: 108, endPoint x: 343, endPoint y: 154, distance: 46.4
click at [343, 154] on p "Controversies Surrounding Dual Nationality" at bounding box center [398, 199] width 184 height 110
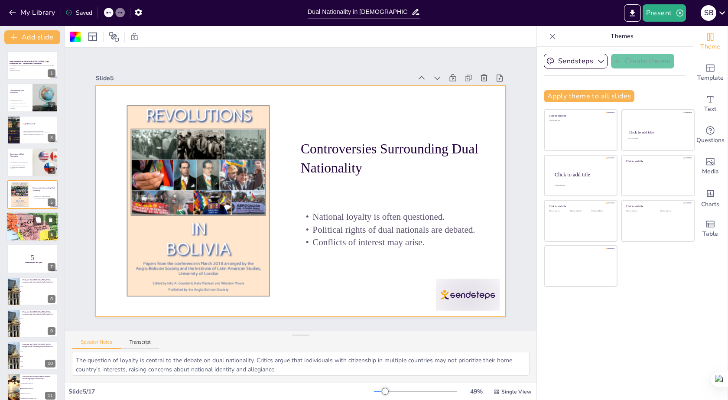
click at [26, 228] on div at bounding box center [33, 226] width 52 height 35
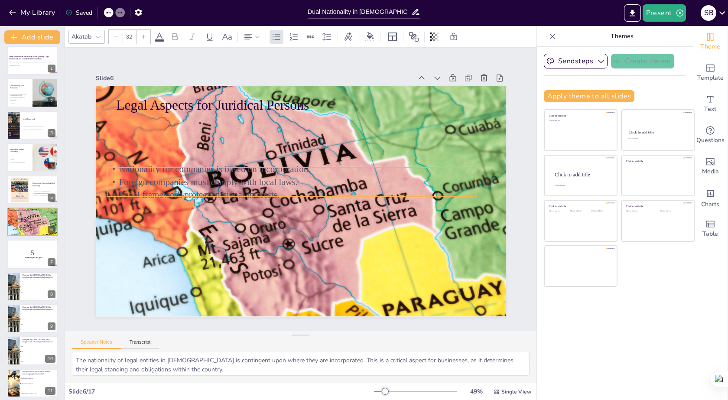
drag, startPoint x: 221, startPoint y: 122, endPoint x: 212, endPoint y: 173, distance: 51.9
click at [212, 173] on p "Foreign companies must comply with local laws." at bounding box center [292, 181] width 368 height 51
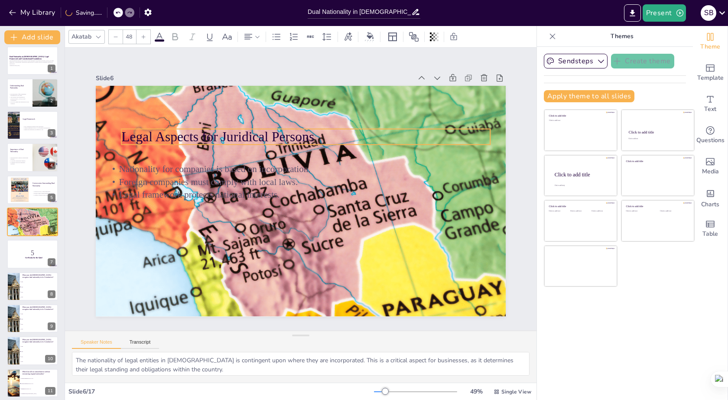
drag, startPoint x: 221, startPoint y: 101, endPoint x: 227, endPoint y: 132, distance: 32.1
click at [227, 132] on p "Legal Aspects for Juridical Persons" at bounding box center [321, 141] width 357 height 132
click at [289, 182] on p "Foreign companies must comply with local laws." at bounding box center [291, 182] width 369 height 13
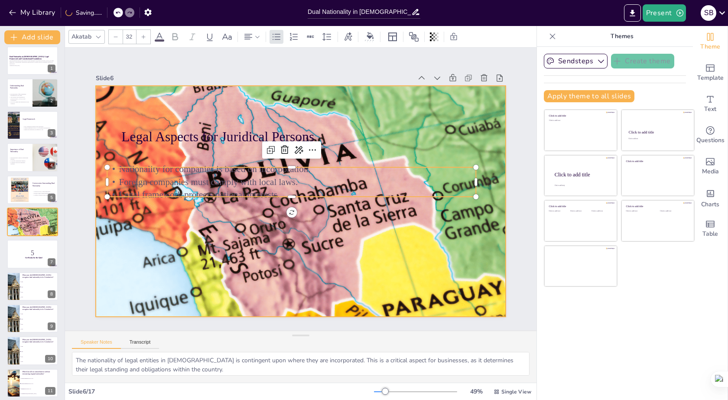
click at [401, 254] on div at bounding box center [299, 201] width 436 height 315
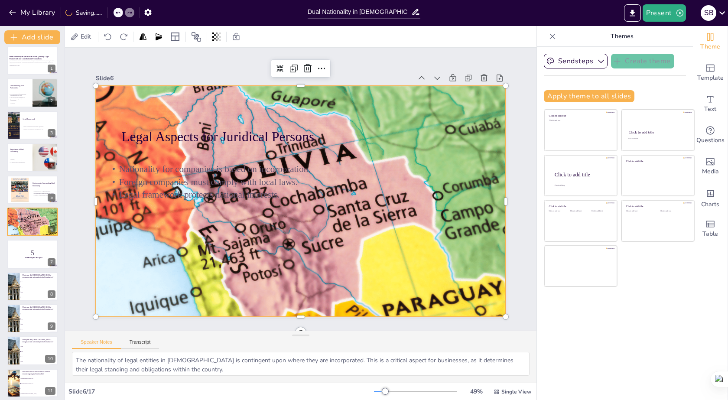
click at [401, 253] on div at bounding box center [298, 201] width 458 height 353
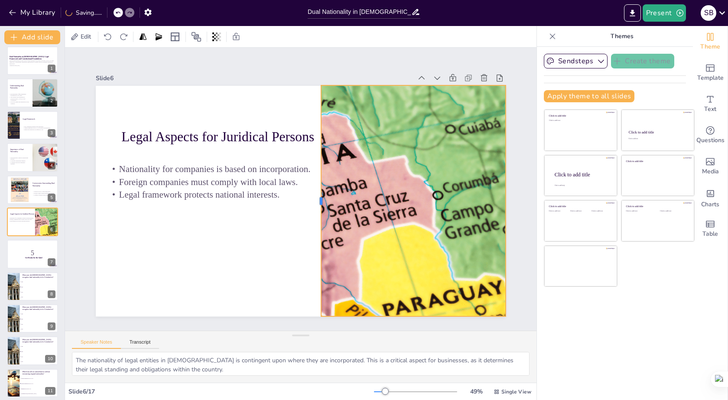
drag, startPoint x: 88, startPoint y: 197, endPoint x: 313, endPoint y: 220, distance: 226.6
click at [313, 220] on div at bounding box center [316, 203] width 31 height 230
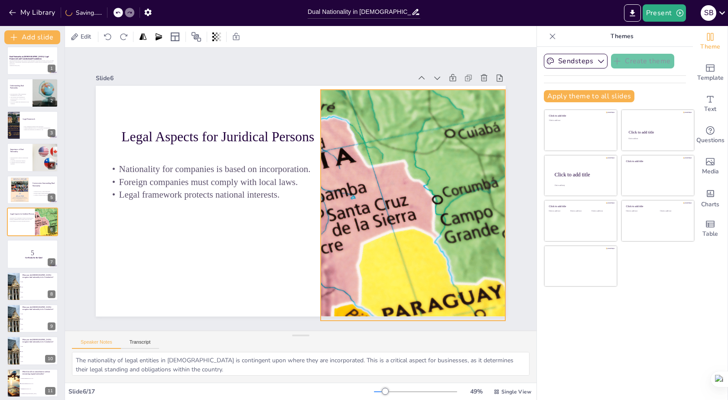
drag, startPoint x: 349, startPoint y: 213, endPoint x: 348, endPoint y: 218, distance: 4.9
click at [348, 218] on div at bounding box center [299, 205] width 436 height 315
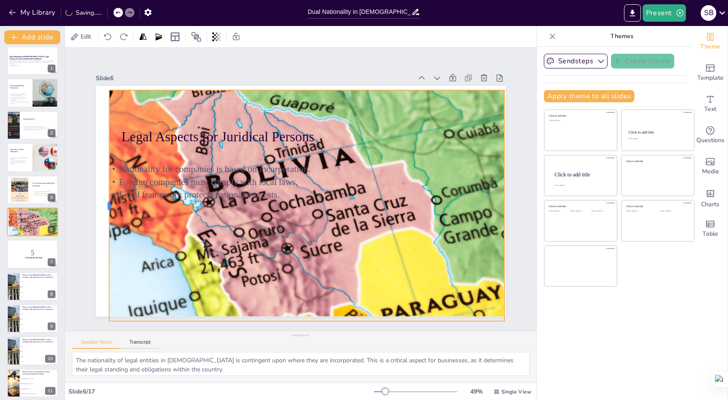
drag, startPoint x: 313, startPoint y: 202, endPoint x: 102, endPoint y: 208, distance: 210.7
click at [102, 208] on div at bounding box center [105, 205] width 7 height 231
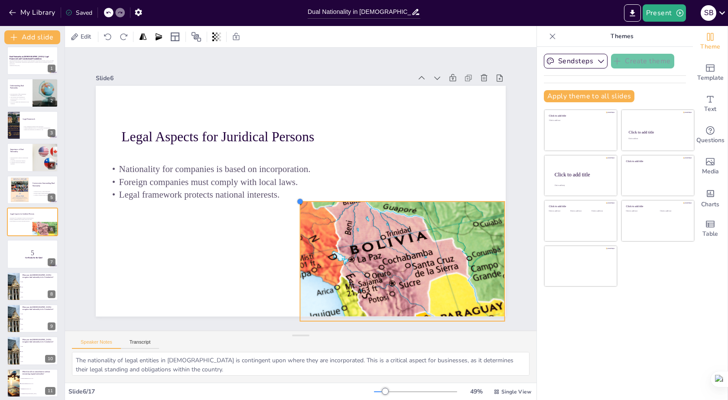
drag, startPoint x: 103, startPoint y: 87, endPoint x: 329, endPoint y: 198, distance: 252.2
click at [329, 198] on div "Legal Aspects for Juridical Persons Nationality for companies is based on incor…" at bounding box center [301, 201] width 410 height 231
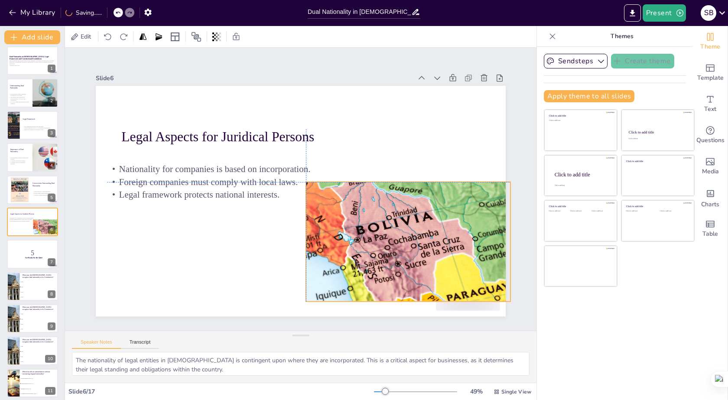
drag, startPoint x: 335, startPoint y: 215, endPoint x: 340, endPoint y: 196, distance: 20.2
click at [340, 86] on div "Legal Aspects for Juridical Persons Nationality for companies is based on incor…" at bounding box center [301, 86] width 410 height 0
click at [340, 195] on p "Legal framework protects national interests." at bounding box center [291, 195] width 369 height 13
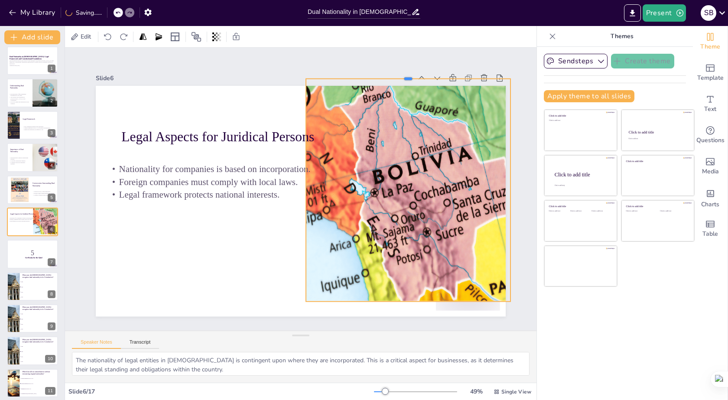
drag, startPoint x: 406, startPoint y: 137, endPoint x: 430, endPoint y: 75, distance: 66.8
click at [430, 90] on div at bounding box center [451, 144] width 180 height 108
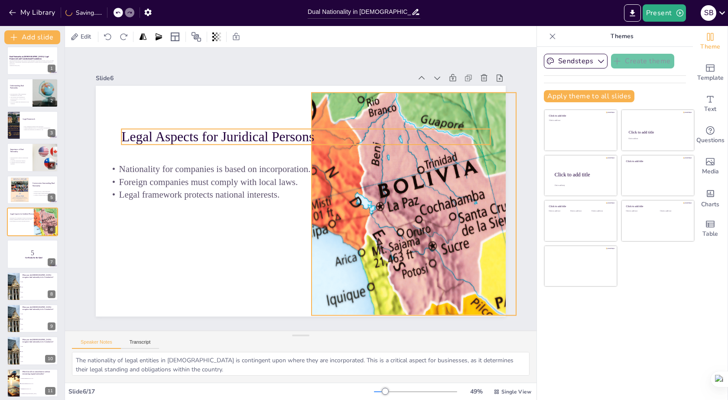
drag, startPoint x: 414, startPoint y: 125, endPoint x: 420, endPoint y: 133, distance: 10.6
click at [420, 138] on p "Legal Aspects for Juridical Persons" at bounding box center [305, 136] width 369 height 19
click at [421, 137] on p "Legal Aspects for Juridical Persons" at bounding box center [305, 136] width 369 height 19
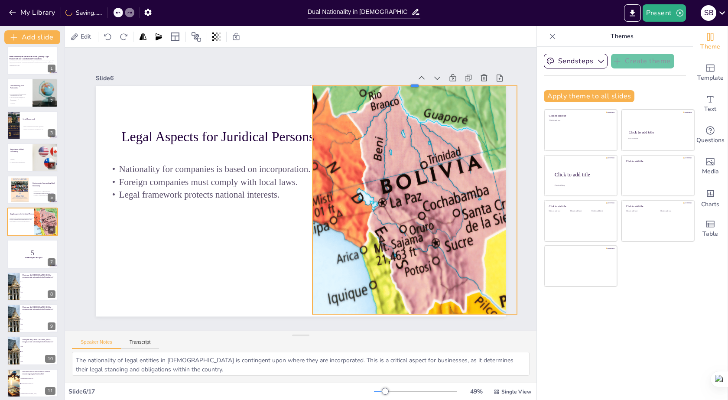
drag, startPoint x: 410, startPoint y: 87, endPoint x: 414, endPoint y: 81, distance: 7.2
click at [414, 81] on div at bounding box center [425, 95] width 204 height 28
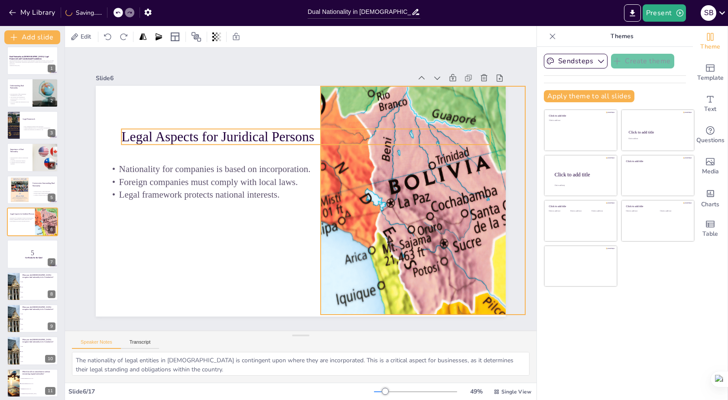
drag, startPoint x: 407, startPoint y: 128, endPoint x: 415, endPoint y: 129, distance: 8.2
click at [415, 129] on p "Legal Aspects for Juridical Persons" at bounding box center [305, 136] width 369 height 19
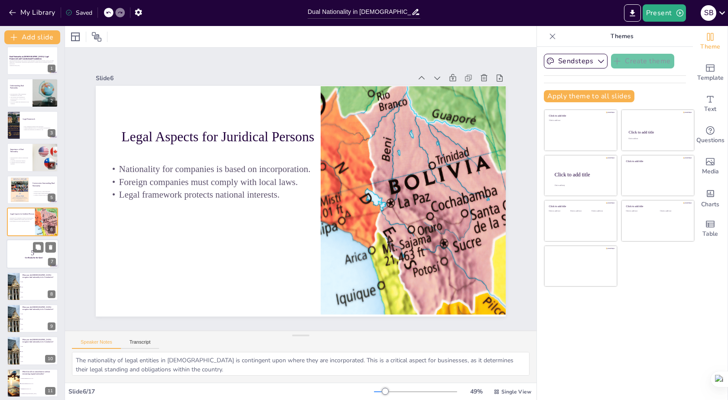
click at [15, 259] on div at bounding box center [33, 254] width 52 height 29
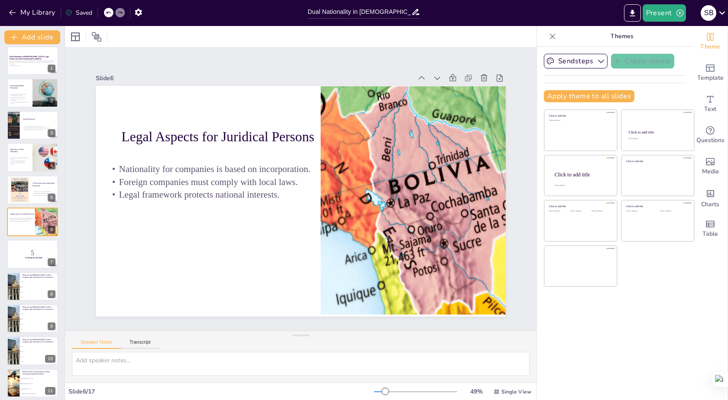
scroll to position [37, 0]
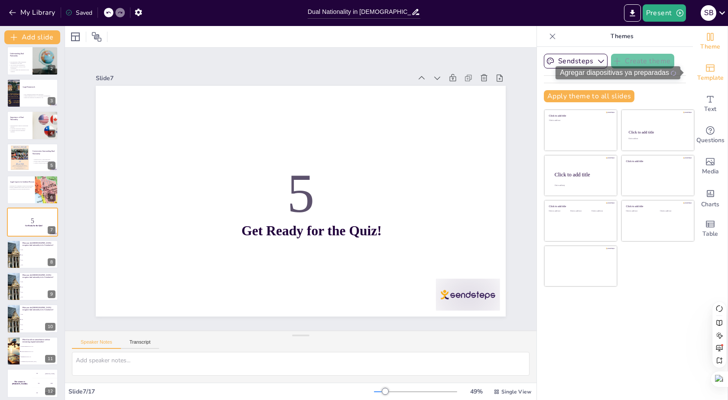
click at [710, 78] on span "Template" at bounding box center [710, 78] width 26 height 10
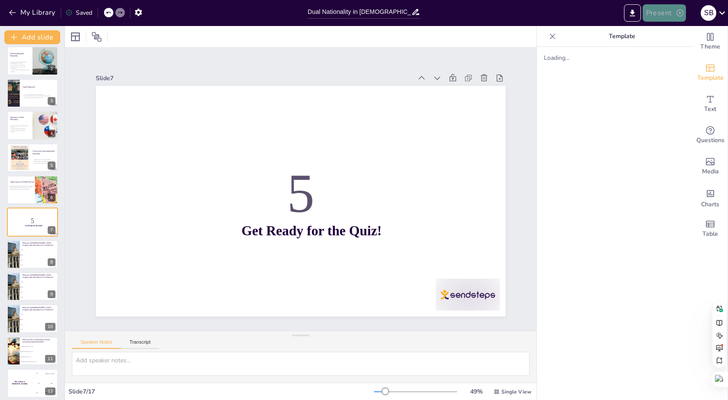
click at [671, 12] on button "Present" at bounding box center [664, 12] width 43 height 17
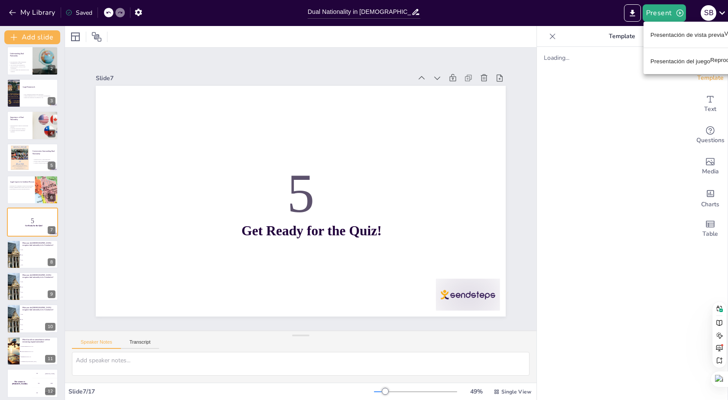
click at [677, 36] on font "Presentación de vista previa" at bounding box center [688, 34] width 74 height 7
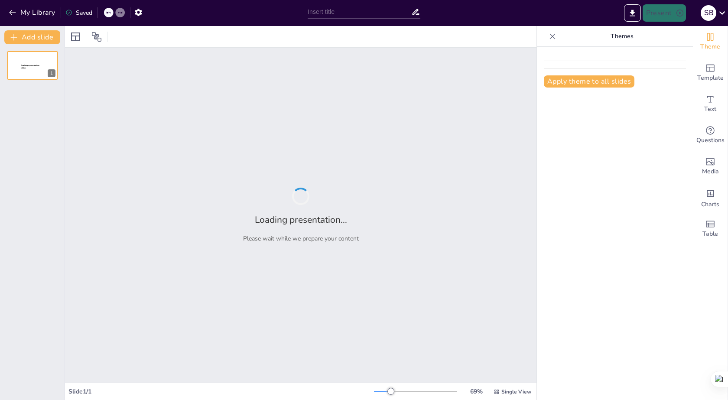
type input "Dual Nationality in [DEMOGRAPHIC_DATA]: Legal Framework and Constitutional Foun…"
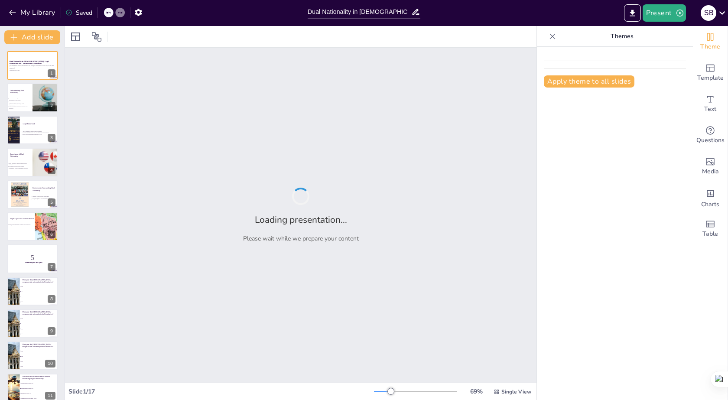
checkbox input "true"
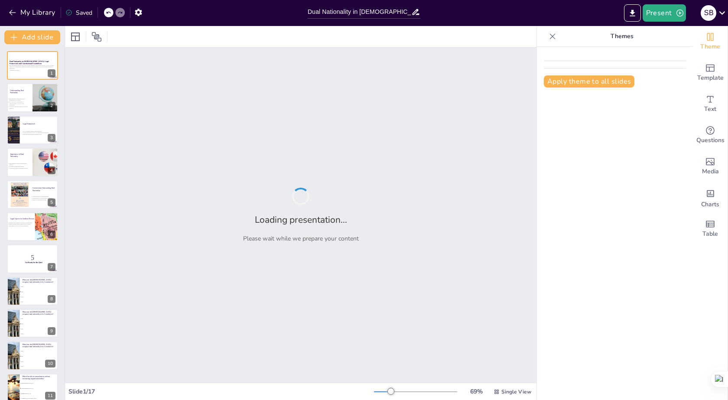
checkbox input "true"
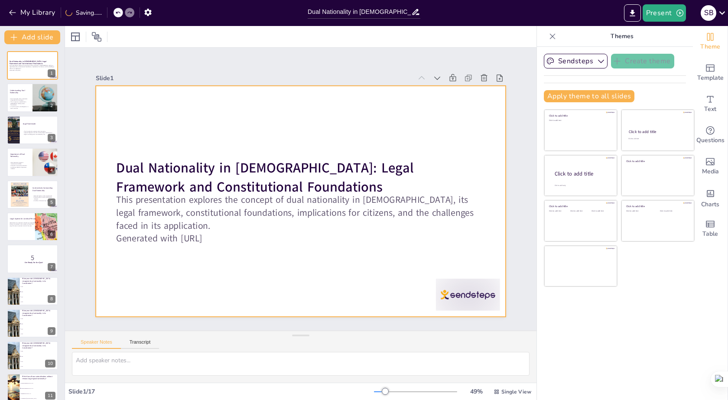
checkbox input "true"
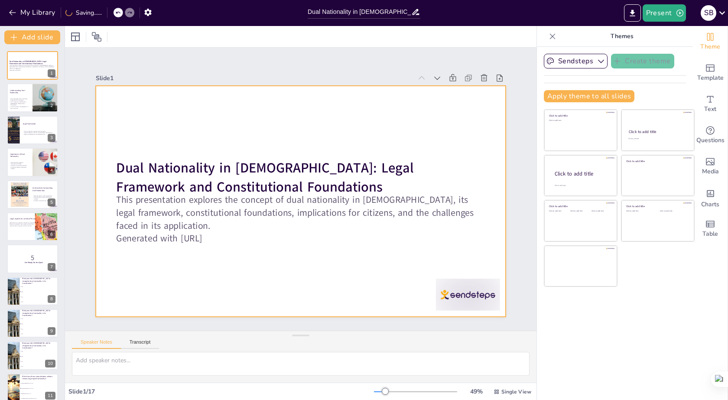
checkbox input "true"
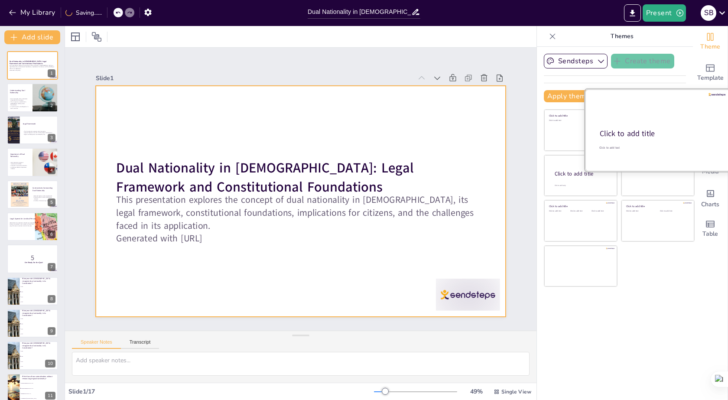
checkbox input "true"
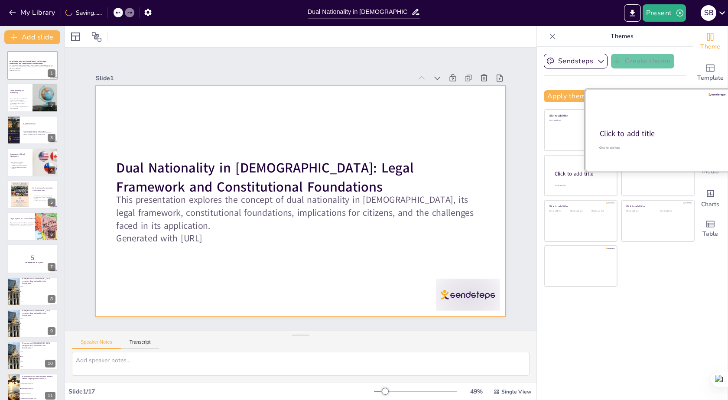
checkbox input "true"
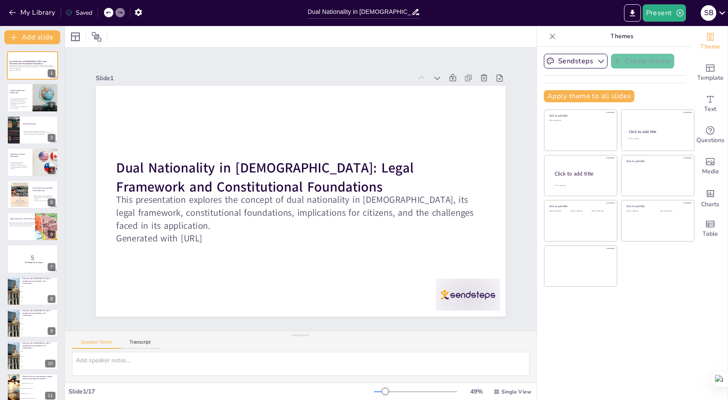
checkbox input "true"
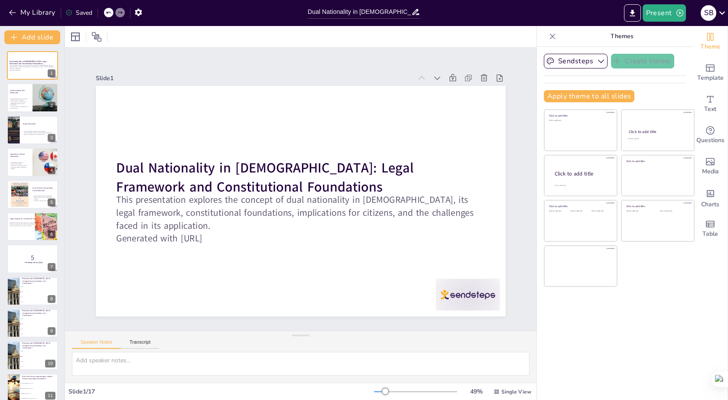
checkbox input "true"
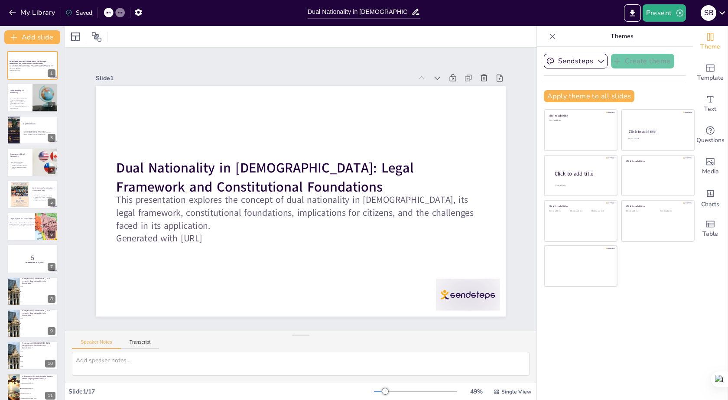
checkbox input "true"
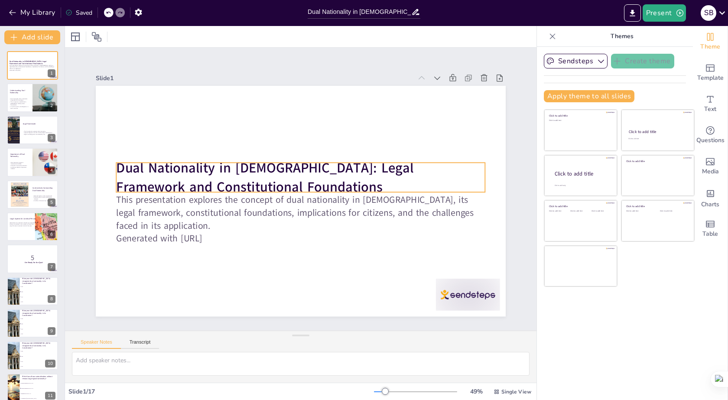
checkbox input "true"
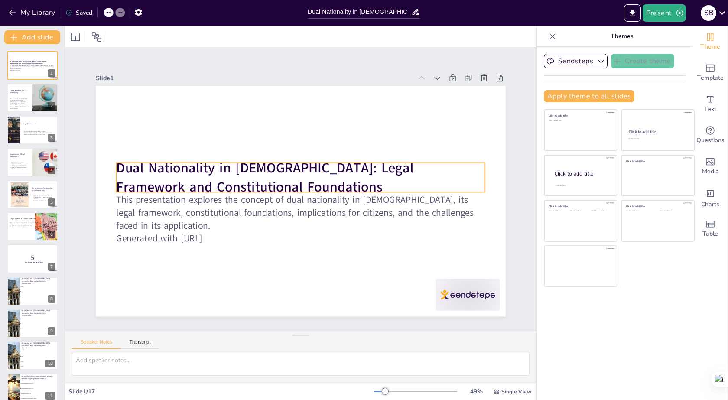
checkbox input "true"
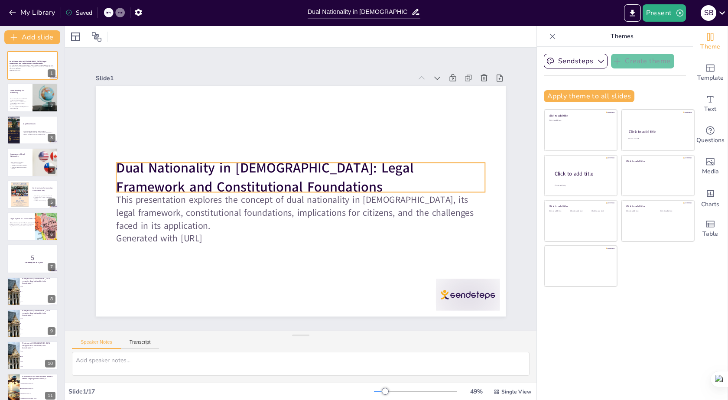
checkbox input "true"
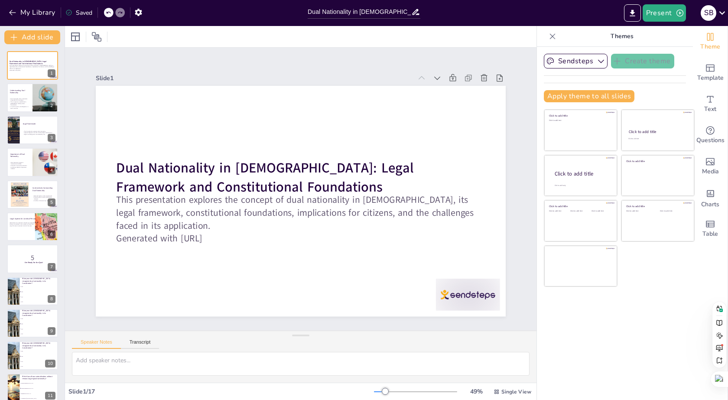
checkbox input "true"
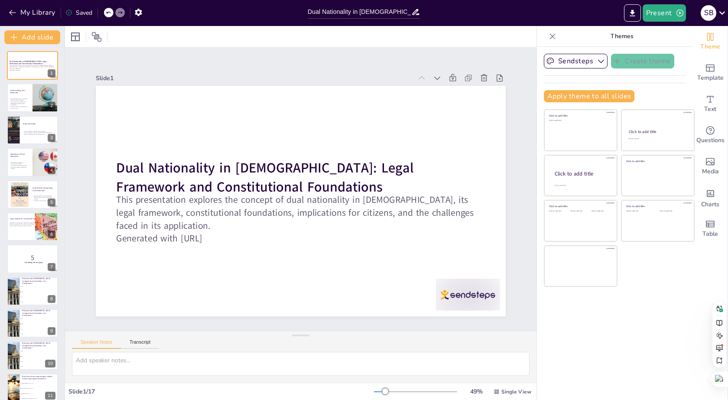
checkbox input "true"
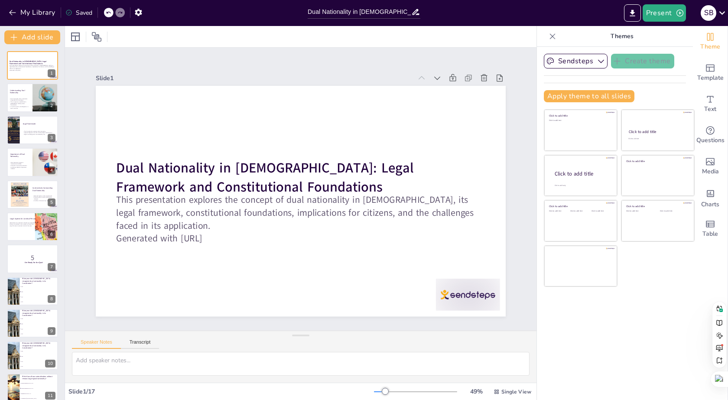
checkbox input "true"
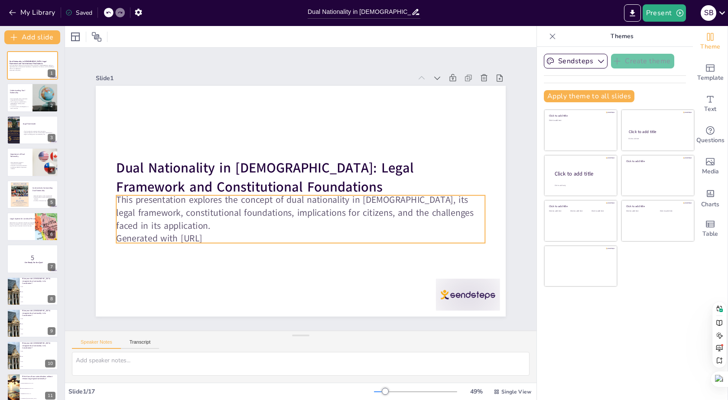
checkbox input "true"
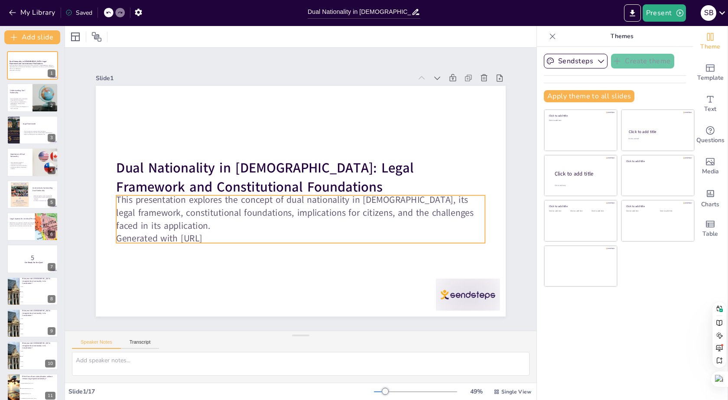
checkbox input "true"
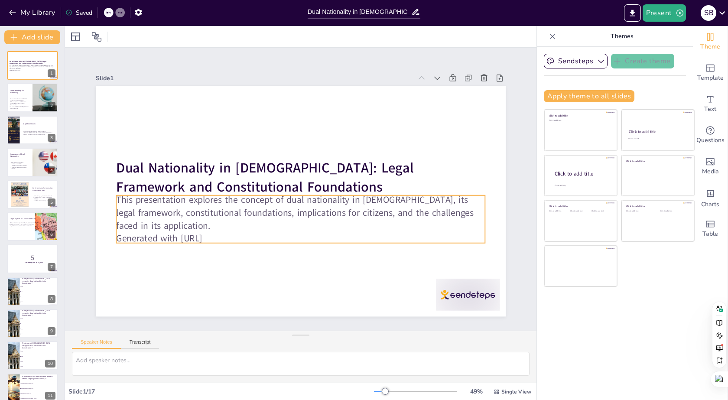
checkbox input "true"
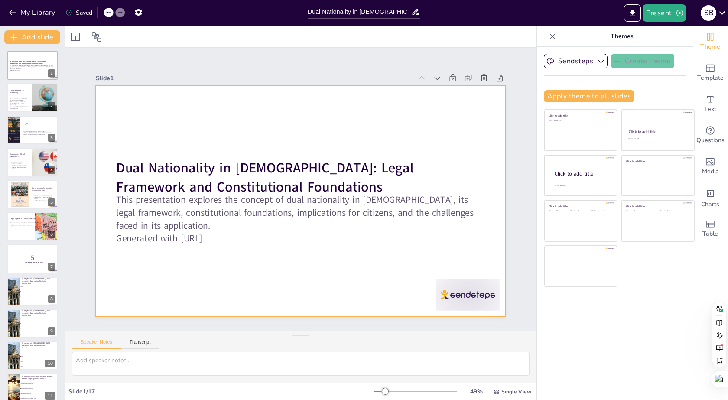
checkbox input "true"
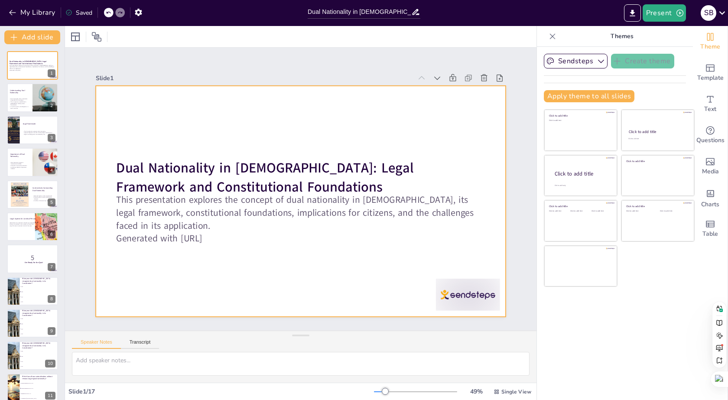
checkbox input "true"
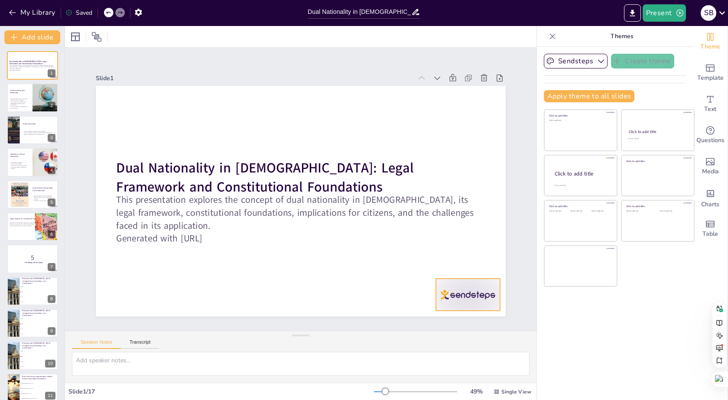
checkbox input "true"
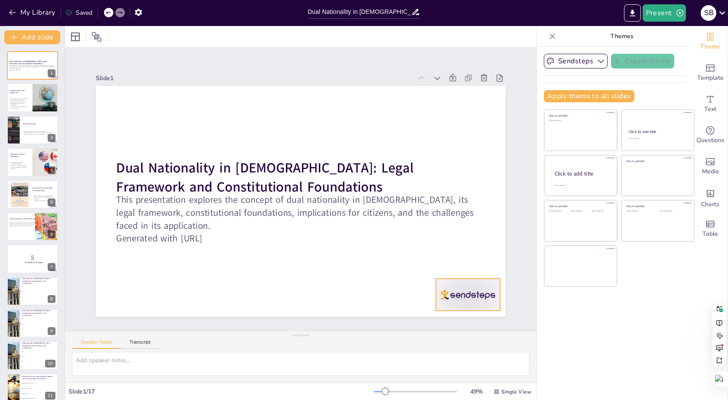
checkbox input "true"
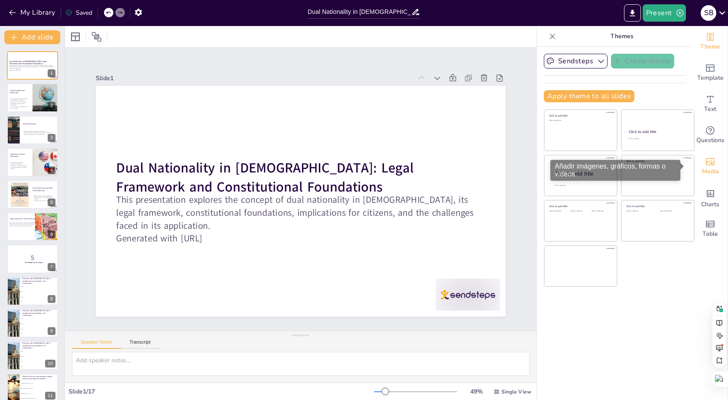
click at [712, 167] on span "Media" at bounding box center [710, 172] width 17 height 10
checkbox input "true"
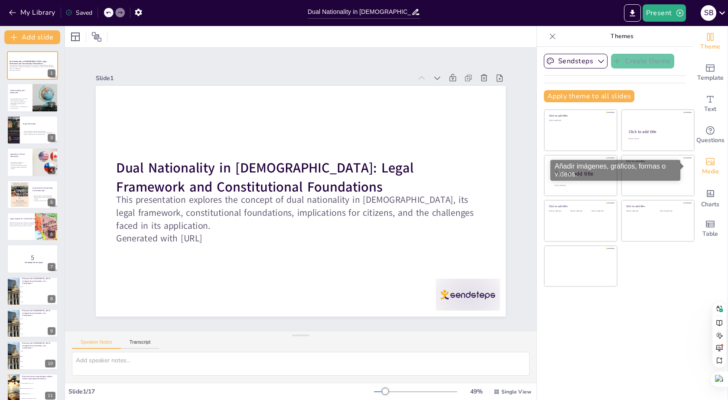
checkbox input "true"
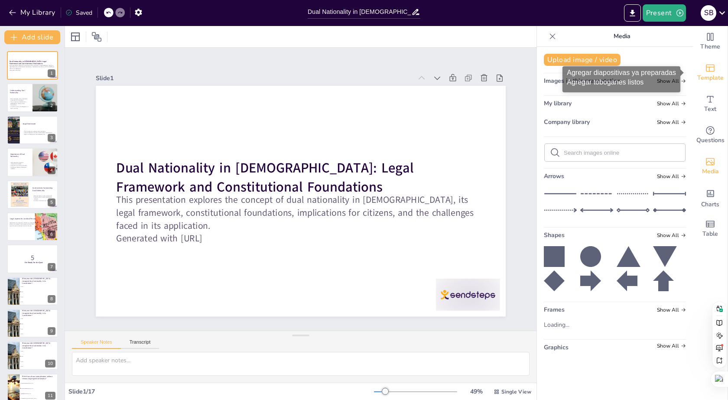
click at [710, 71] on div "Template" at bounding box center [710, 72] width 35 height 31
checkbox input "true"
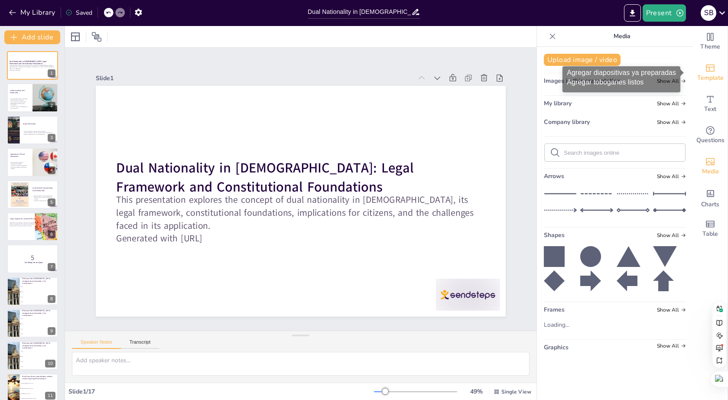
checkbox input "true"
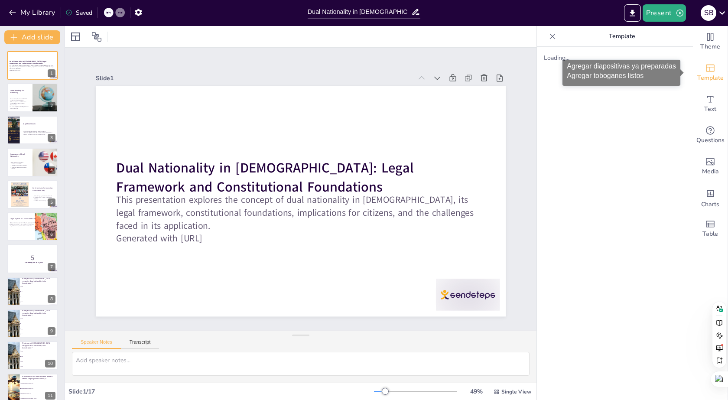
click at [710, 71] on div "Template" at bounding box center [710, 72] width 35 height 31
checkbox input "true"
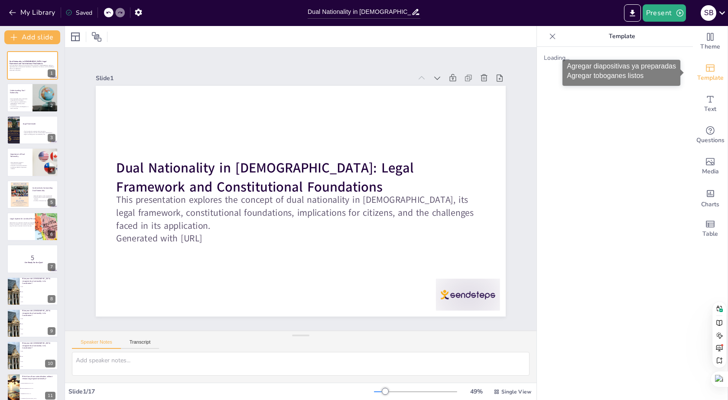
checkbox input "true"
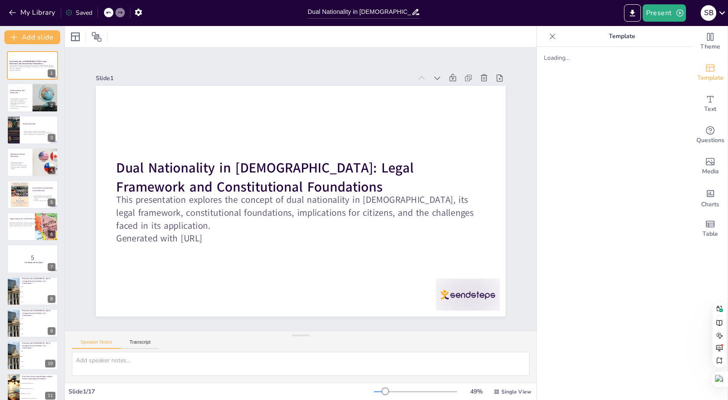
checkbox input "true"
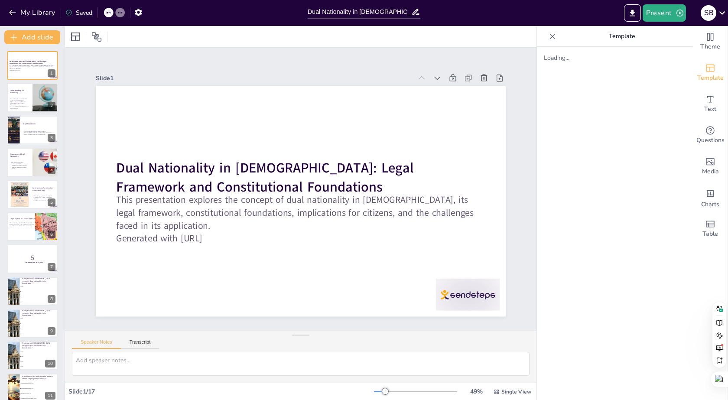
checkbox input "true"
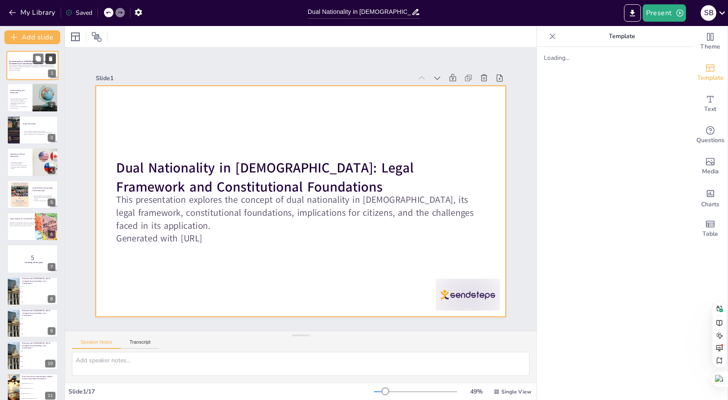
checkbox input "true"
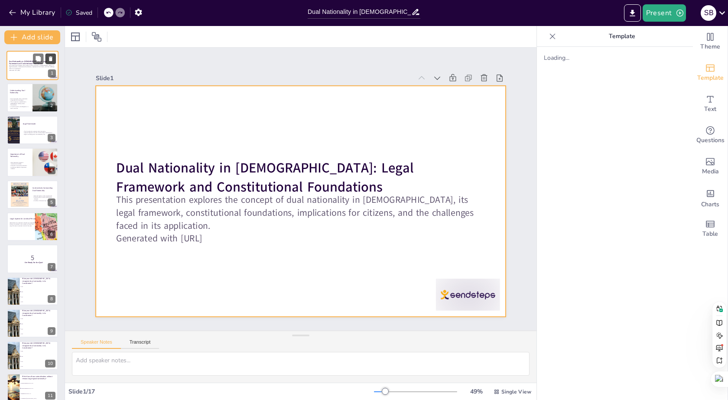
checkbox input "true"
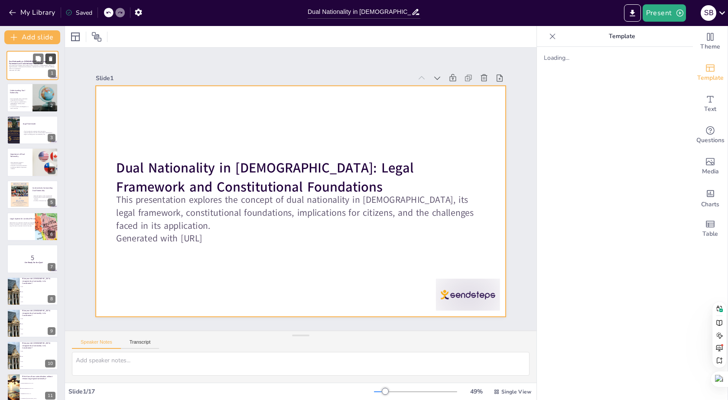
checkbox input "true"
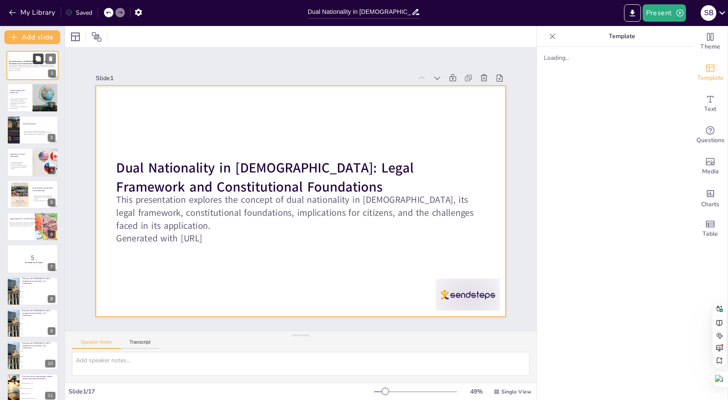
checkbox input "true"
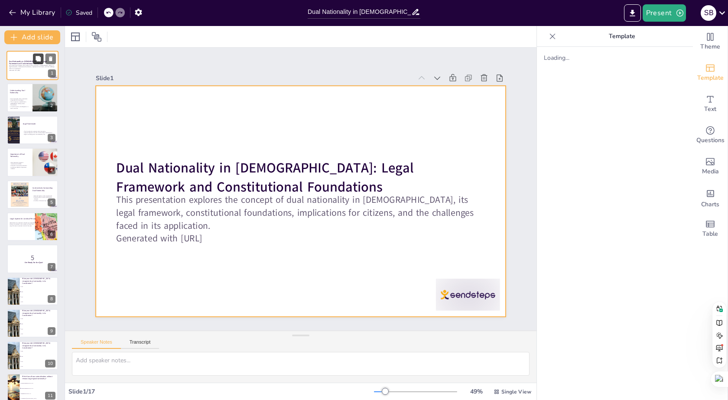
checkbox input "true"
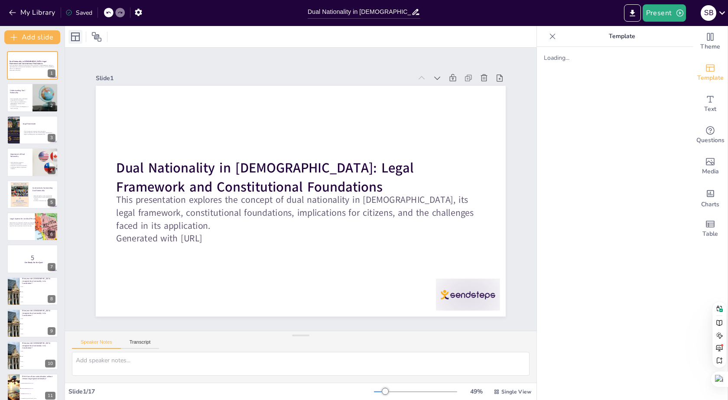
click at [72, 36] on icon at bounding box center [75, 37] width 9 height 9
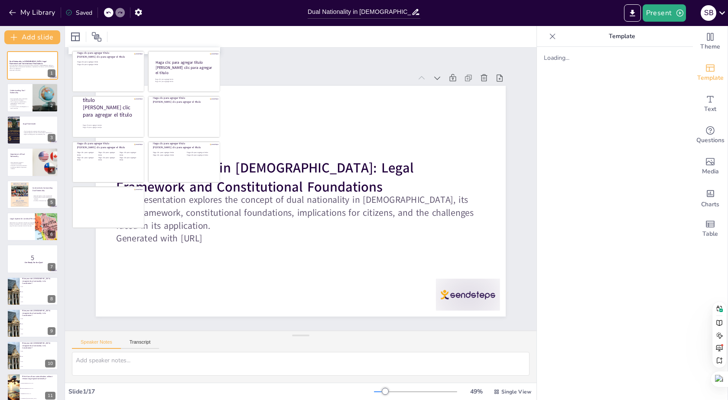
checkbox input "true"
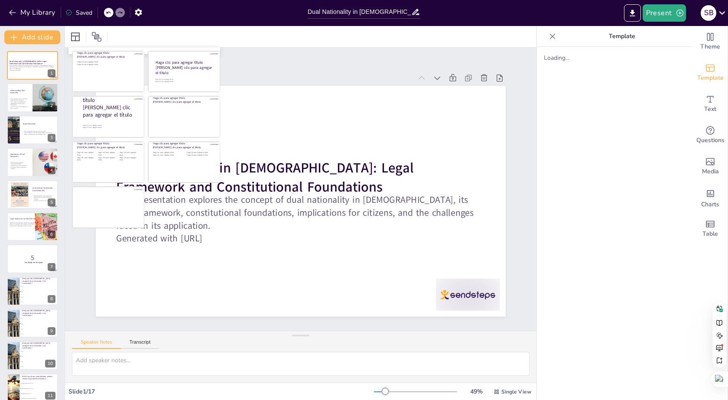
checkbox input "true"
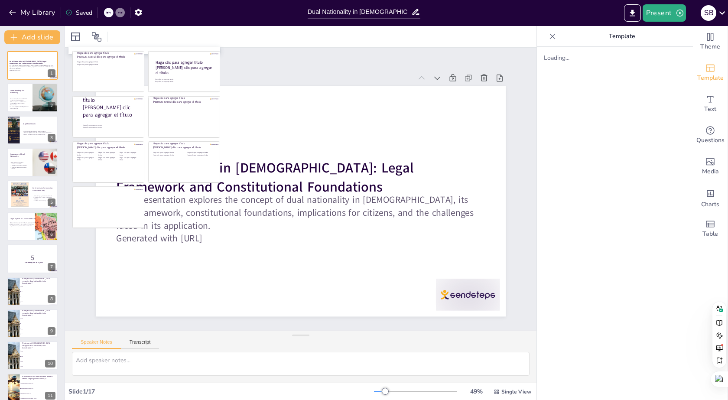
checkbox input "true"
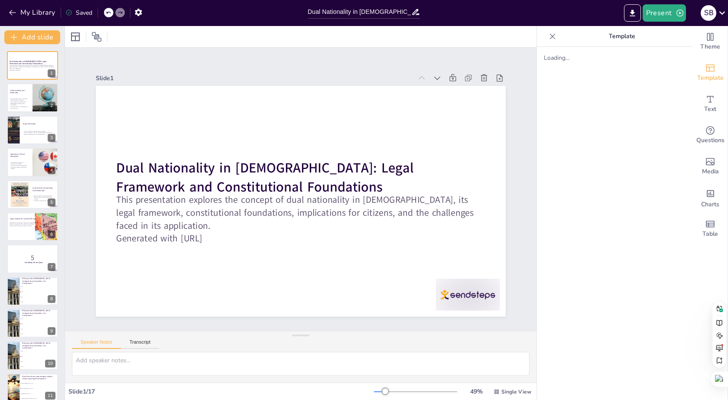
click at [265, 74] on div "Slide 1" at bounding box center [254, 78] width 316 height 8
checkbox input "true"
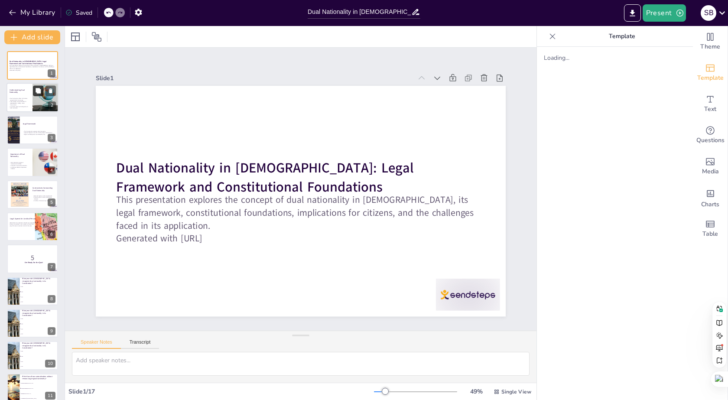
checkbox input "true"
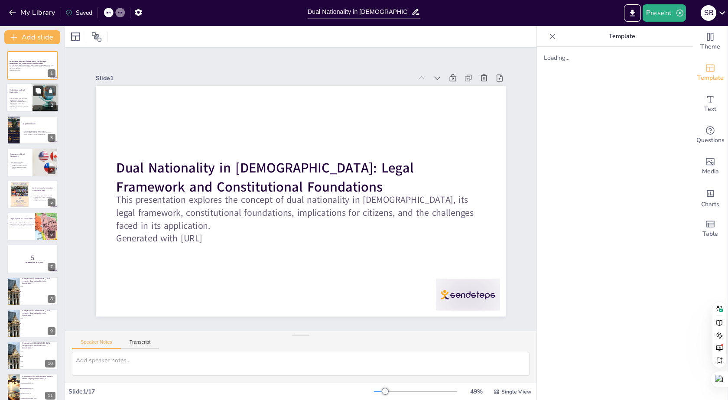
checkbox input "true"
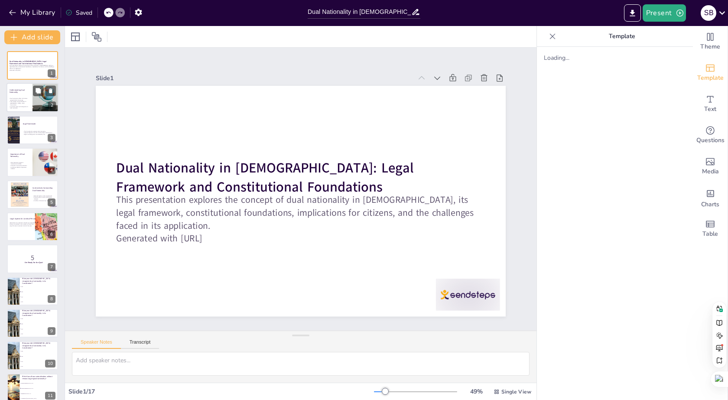
checkbox input "true"
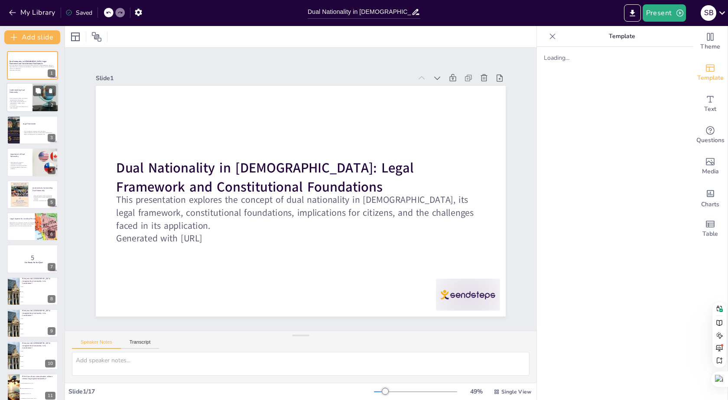
checkbox input "true"
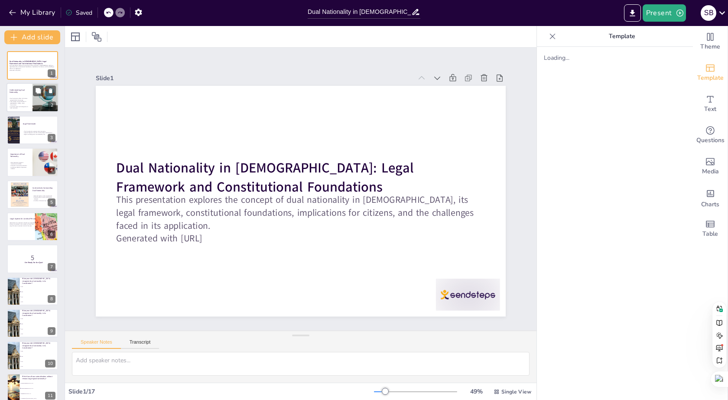
checkbox input "true"
click at [20, 101] on p "Dual nationality offers individuals recognition by two states." at bounding box center [19, 99] width 21 height 3
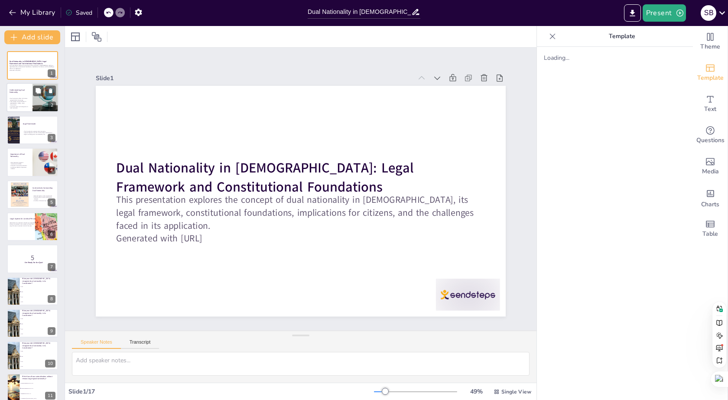
type textarea "Dual nationality provides individuals with the unique advantage of being recogn…"
checkbox input "true"
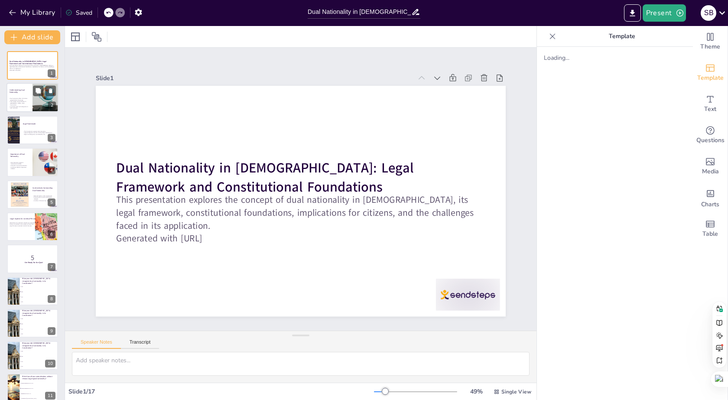
checkbox input "true"
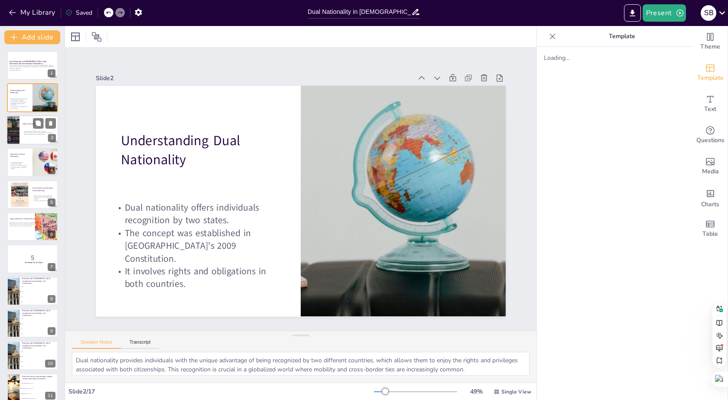
checkbox input "true"
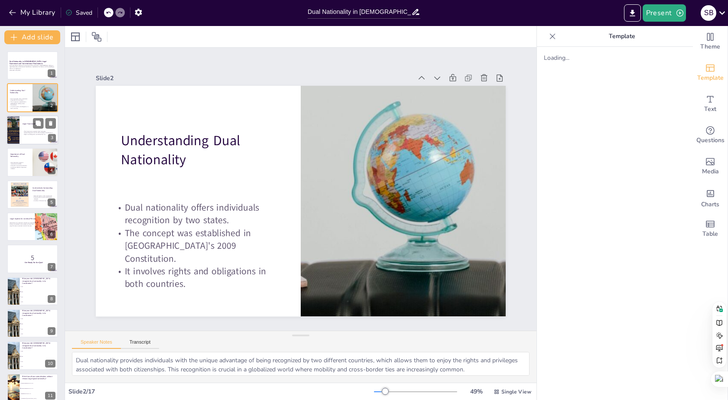
checkbox input "true"
click at [25, 141] on div at bounding box center [33, 129] width 52 height 29
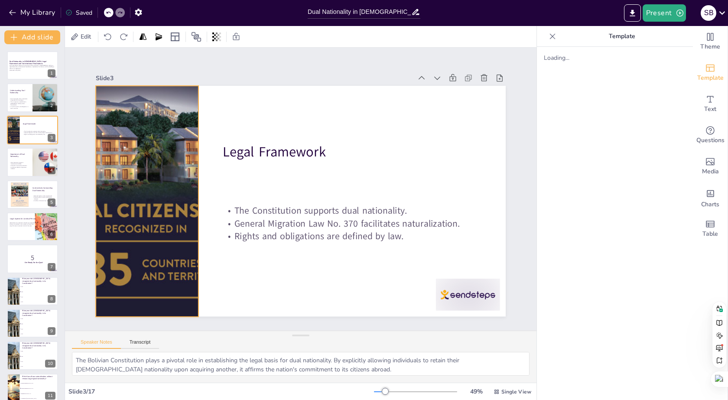
click at [143, 171] on div at bounding box center [147, 168] width 423 height 305
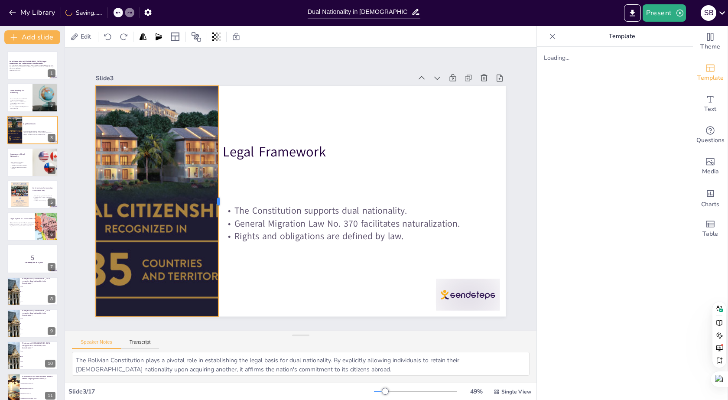
drag, startPoint x: 193, startPoint y: 198, endPoint x: 213, endPoint y: 201, distance: 20.2
click at [213, 201] on div at bounding box center [220, 193] width 31 height 230
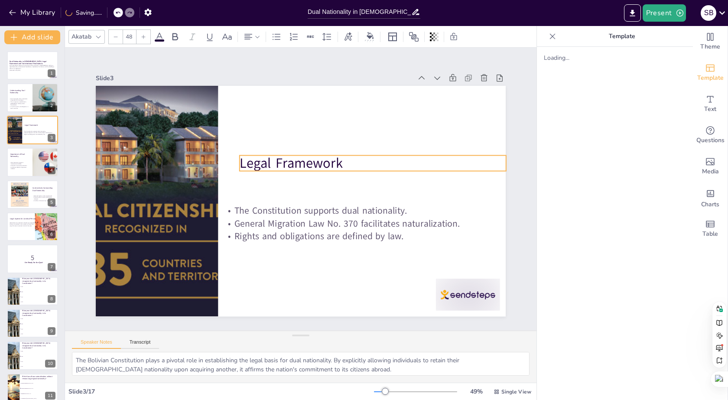
drag, startPoint x: 244, startPoint y: 151, endPoint x: 261, endPoint y: 163, distance: 20.3
click at [261, 163] on p "Legal Framework" at bounding box center [375, 170] width 267 height 47
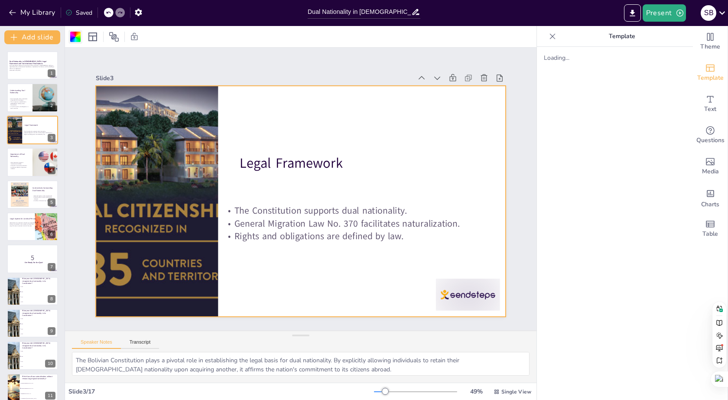
click at [74, 41] on div at bounding box center [75, 37] width 10 height 10
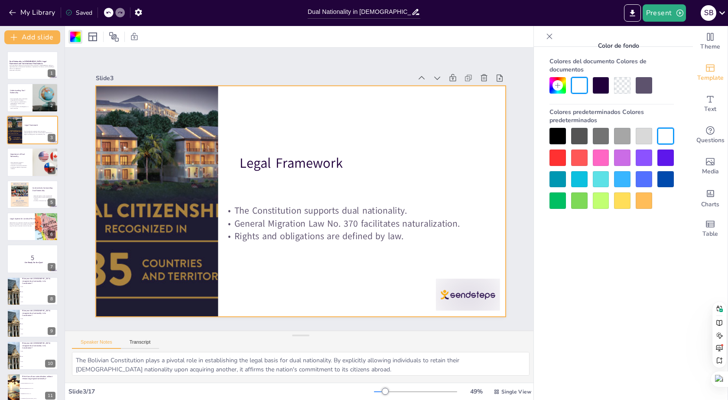
click at [607, 181] on div at bounding box center [601, 179] width 16 height 16
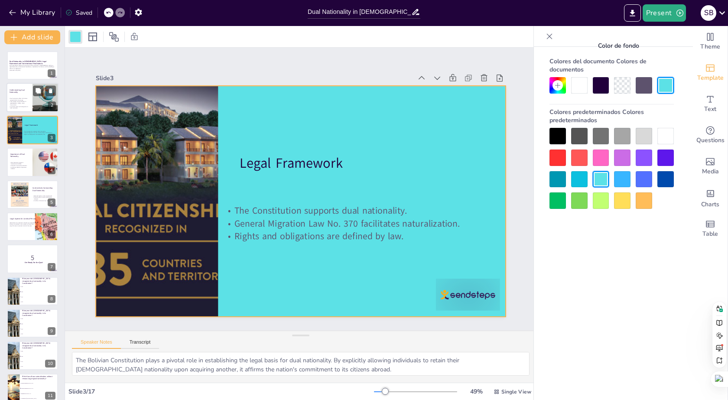
click at [20, 98] on div at bounding box center [33, 97] width 52 height 29
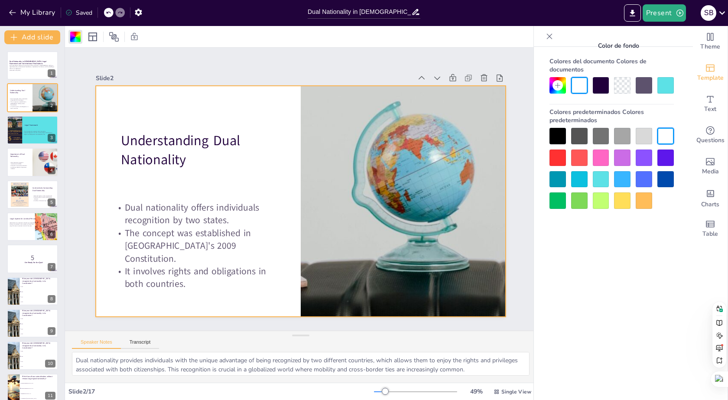
click at [600, 180] on div at bounding box center [601, 179] width 16 height 16
